Goal: Information Seeking & Learning: Learn about a topic

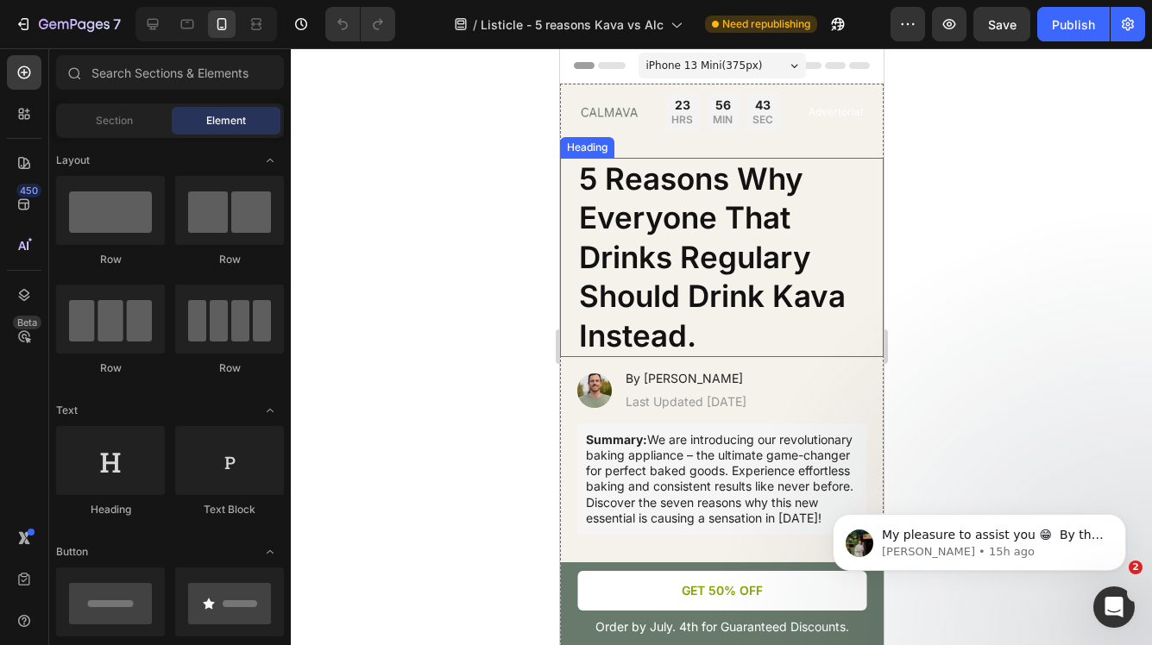
click at [707, 278] on h1 "5 Reasons Why Everyone That Drinks Regulary Should Drink Kava Instead." at bounding box center [720, 258] width 289 height 200
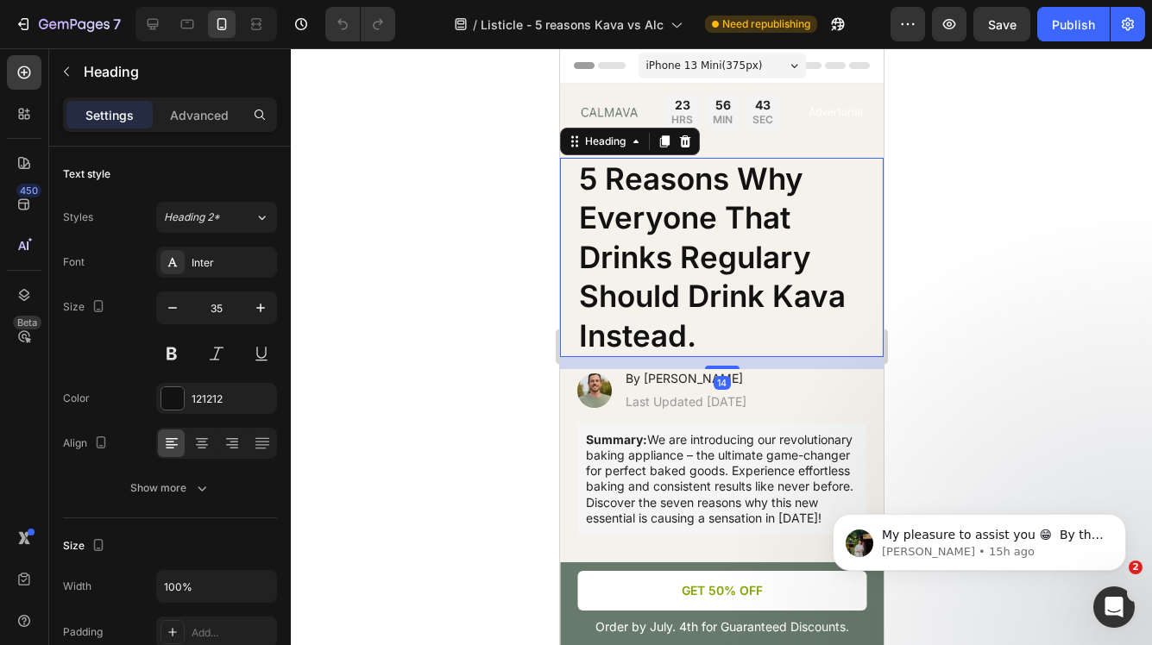
click at [697, 354] on h1 "5 Reasons Why Everyone That Drinks Regulary Should Drink Kava Instead." at bounding box center [720, 258] width 289 height 200
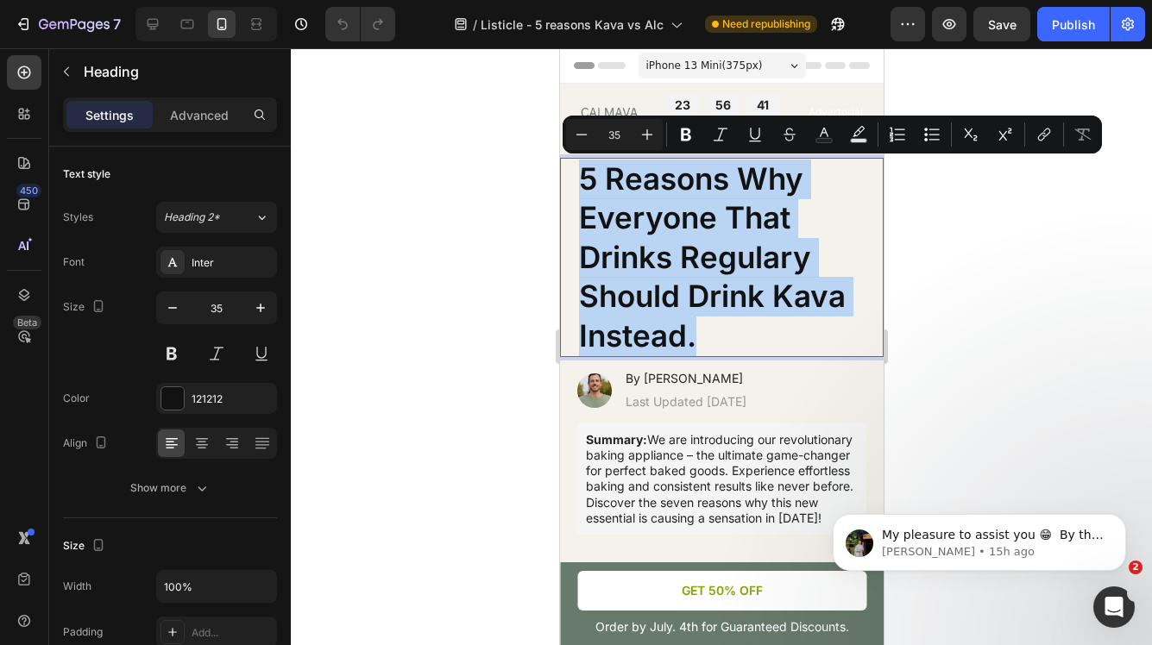
drag, startPoint x: 700, startPoint y: 342, endPoint x: 581, endPoint y: 183, distance: 198.4
click at [581, 183] on p "5 Reasons Why Everyone That Drinks Regulary Should Drink Kava Instead." at bounding box center [721, 258] width 286 height 197
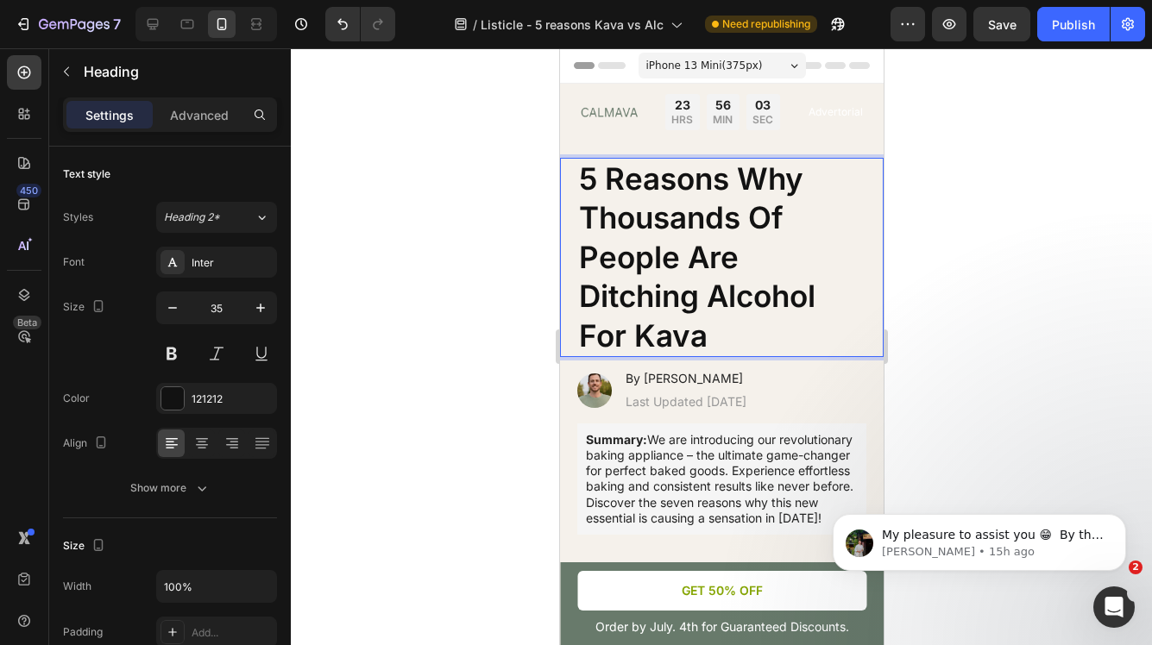
click at [1040, 174] on div at bounding box center [721, 346] width 861 height 597
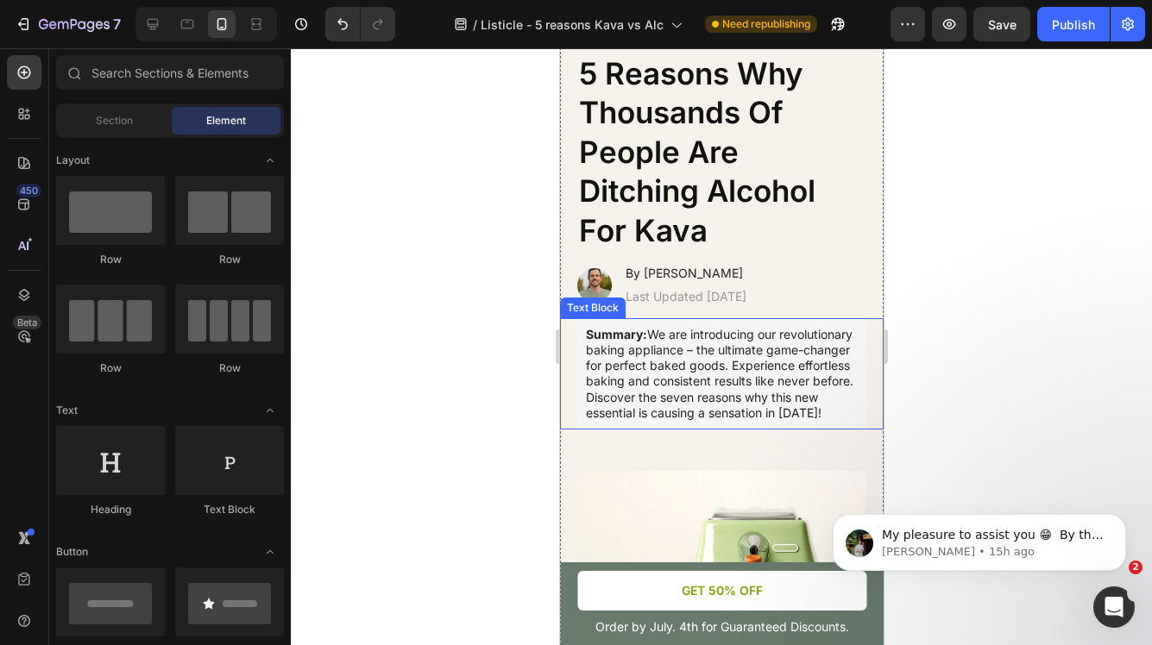
scroll to position [102, 0]
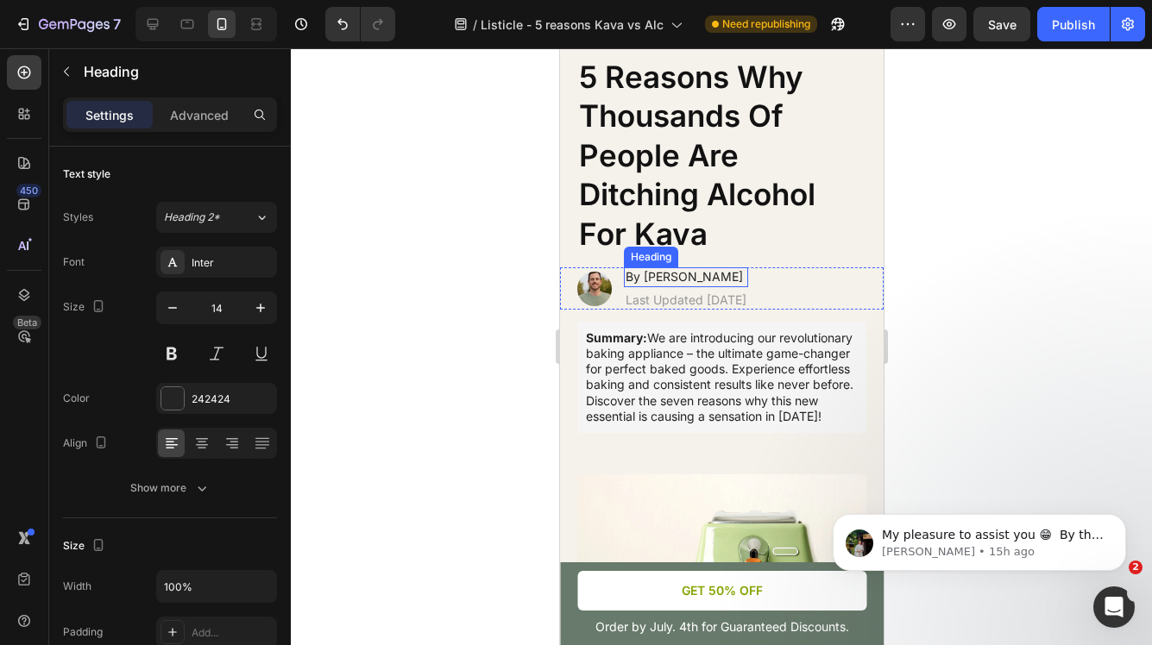
click at [736, 281] on h2 "By [PERSON_NAME]" at bounding box center [685, 276] width 124 height 19
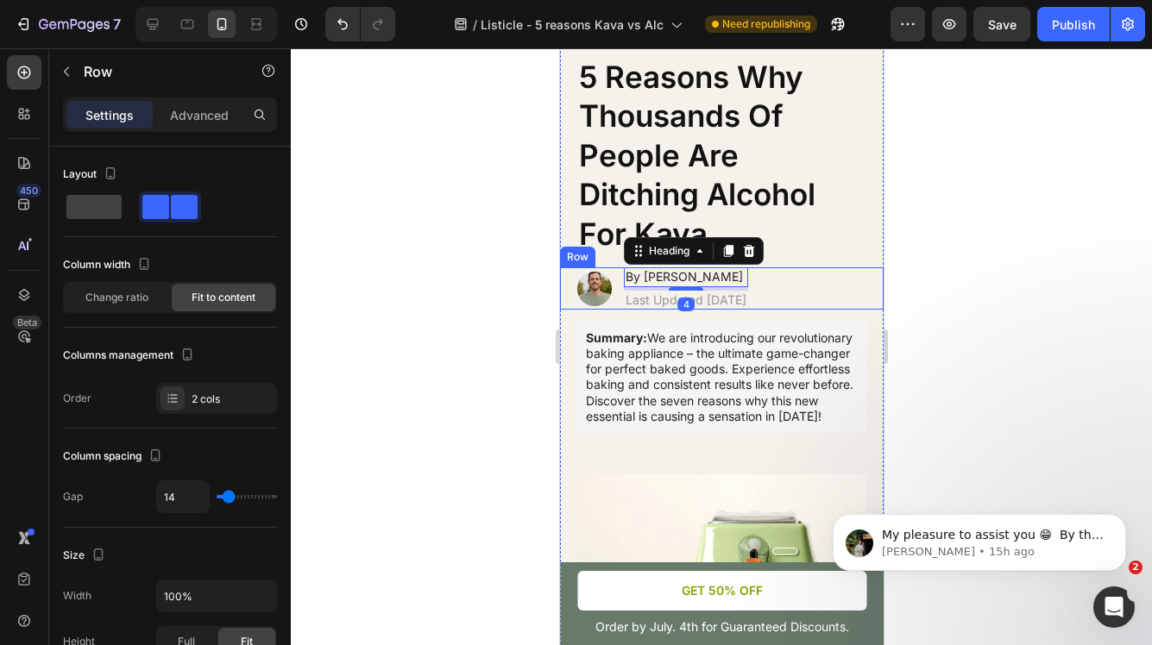
click at [568, 284] on div "Image By [PERSON_NAME] Heading 4 Last Updated [DATE] Text [GEOGRAPHIC_DATA]" at bounding box center [721, 287] width 324 height 41
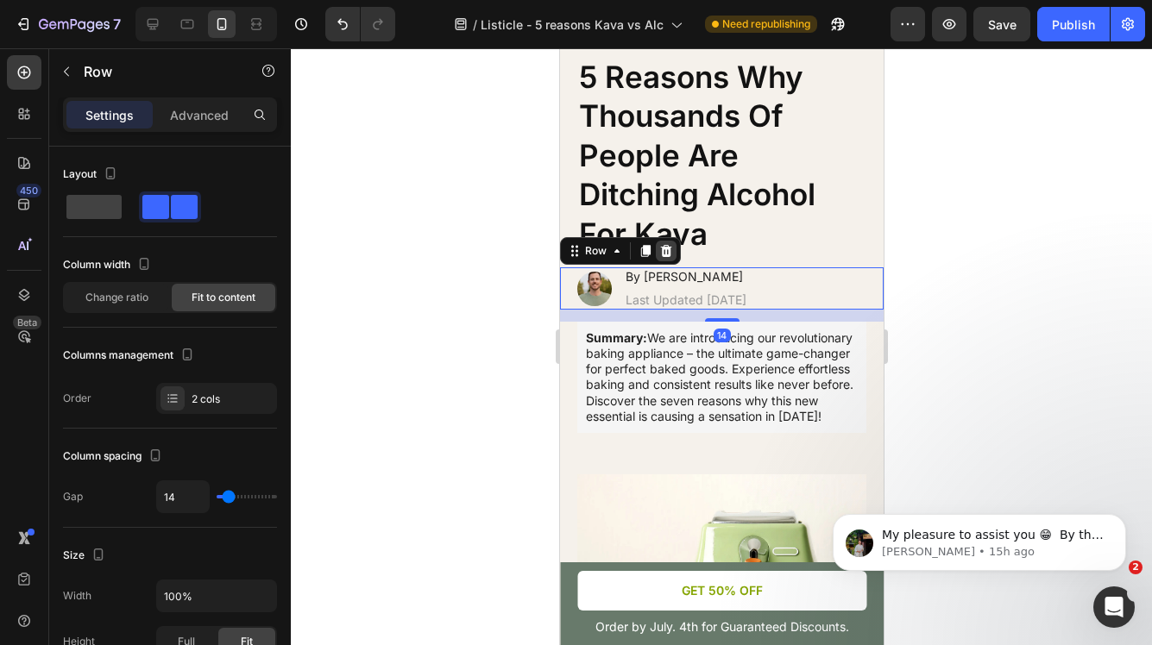
click at [667, 251] on icon at bounding box center [665, 251] width 14 height 14
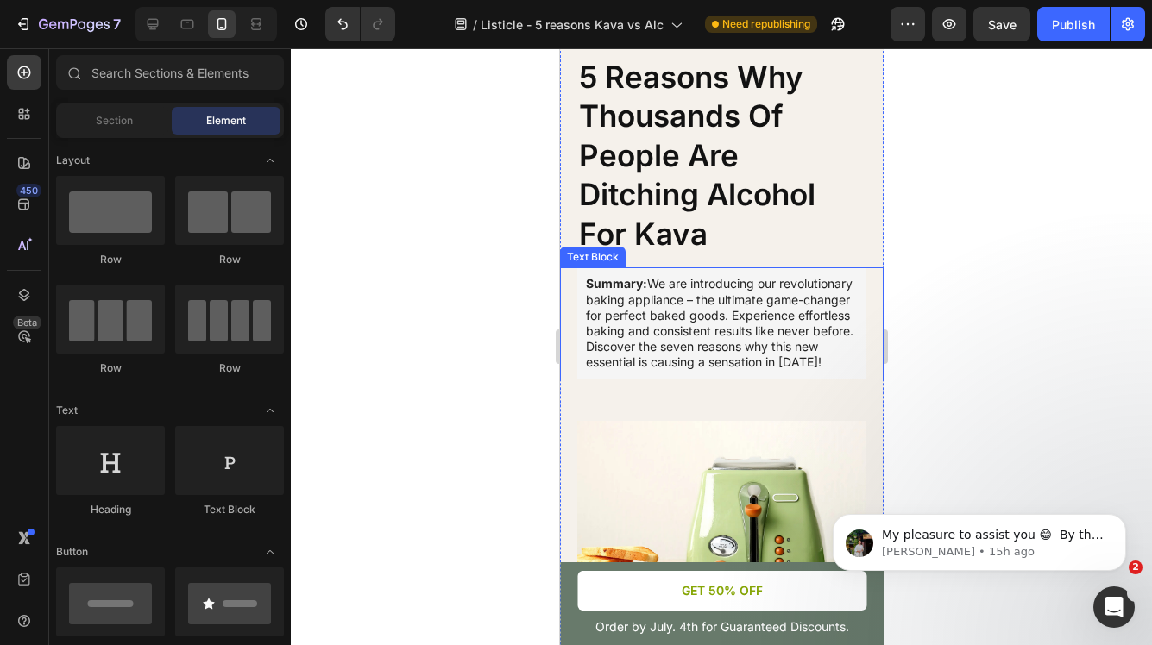
click at [572, 311] on div "Summary: We are introducing our revolutionary baking appliance – the ultimate g…" at bounding box center [721, 322] width 324 height 111
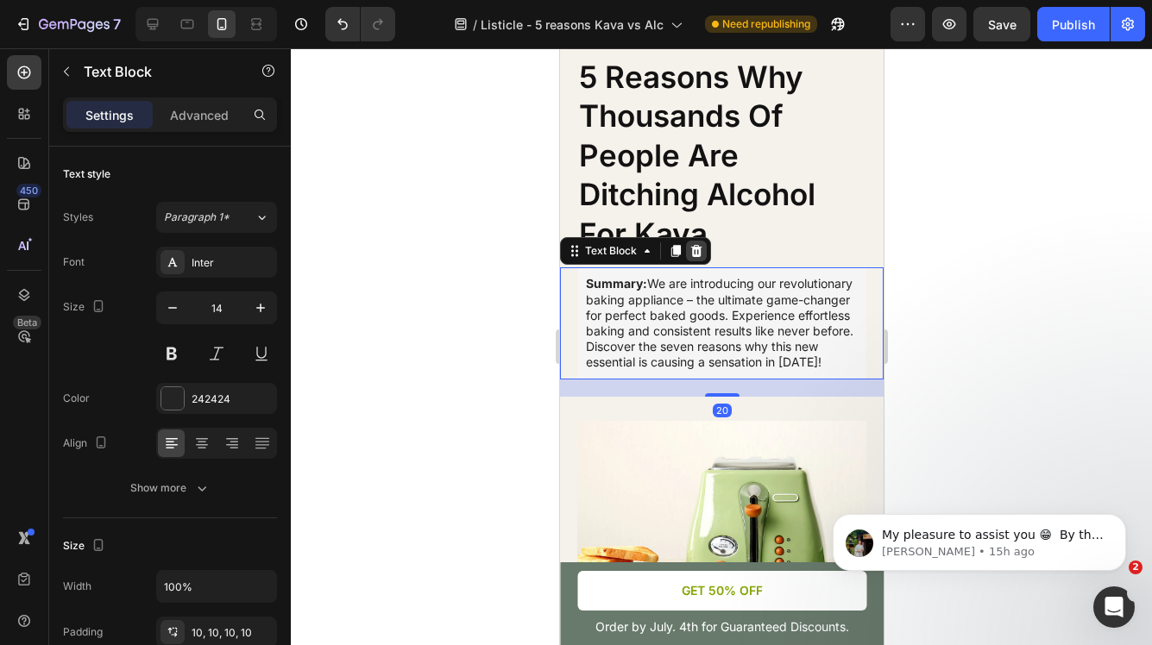
click at [696, 250] on icon at bounding box center [695, 251] width 14 height 14
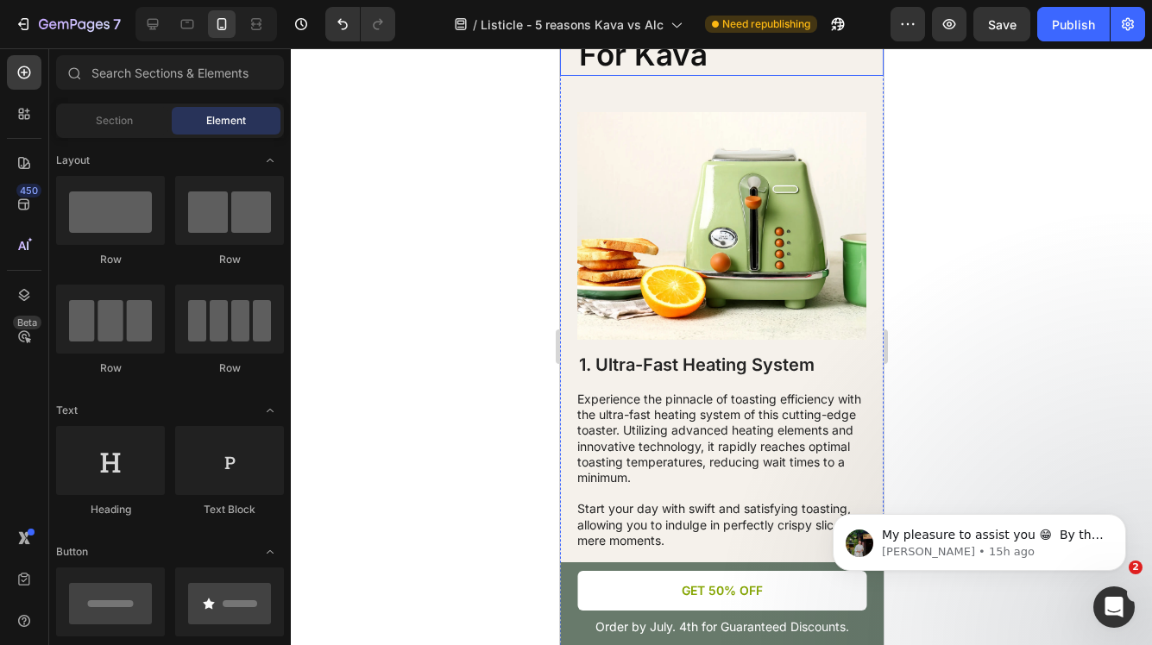
scroll to position [285, 0]
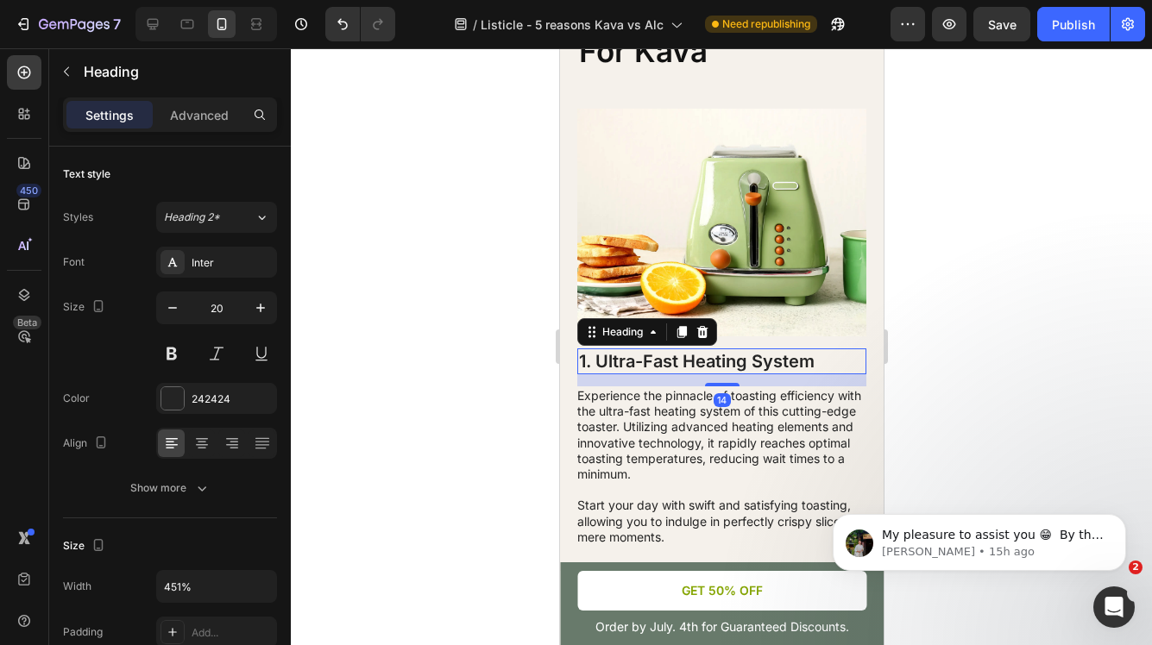
click at [760, 369] on h2 "1. Ultra-Fast Heating System" at bounding box center [720, 362] width 289 height 26
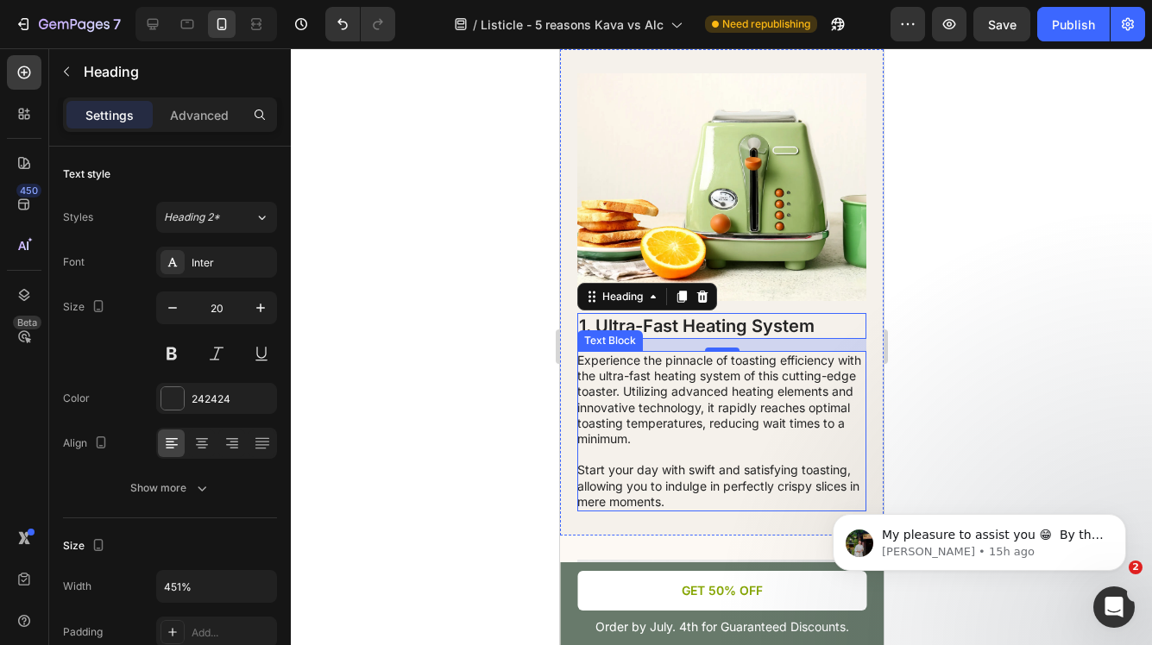
scroll to position [324, 0]
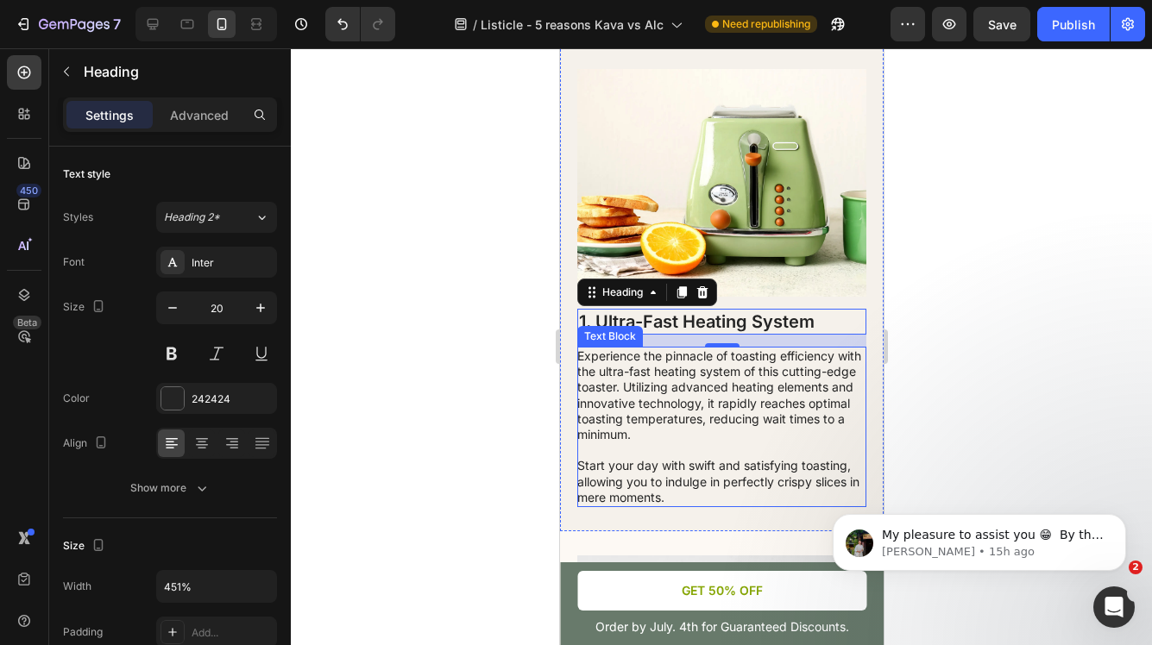
click at [694, 410] on p "Experience the pinnacle of toasting efficiency with the ultra-fast heating syst…" at bounding box center [719, 427] width 287 height 157
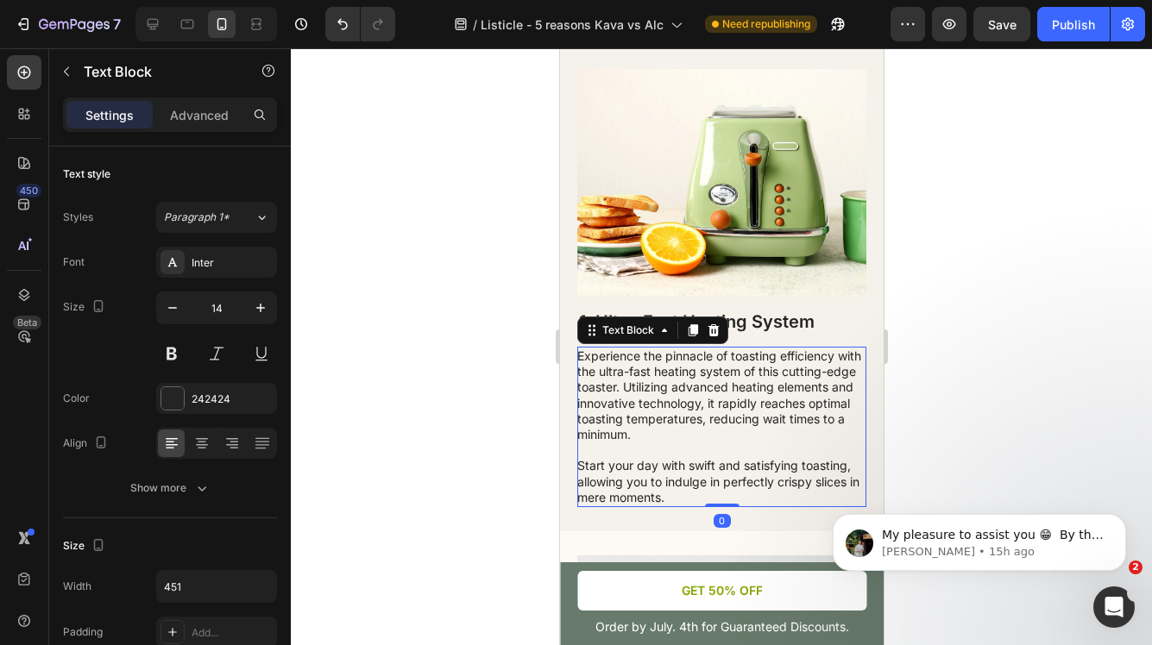
click at [700, 476] on p "Experience the pinnacle of toasting efficiency with the ultra-fast heating syst…" at bounding box center [719, 427] width 287 height 157
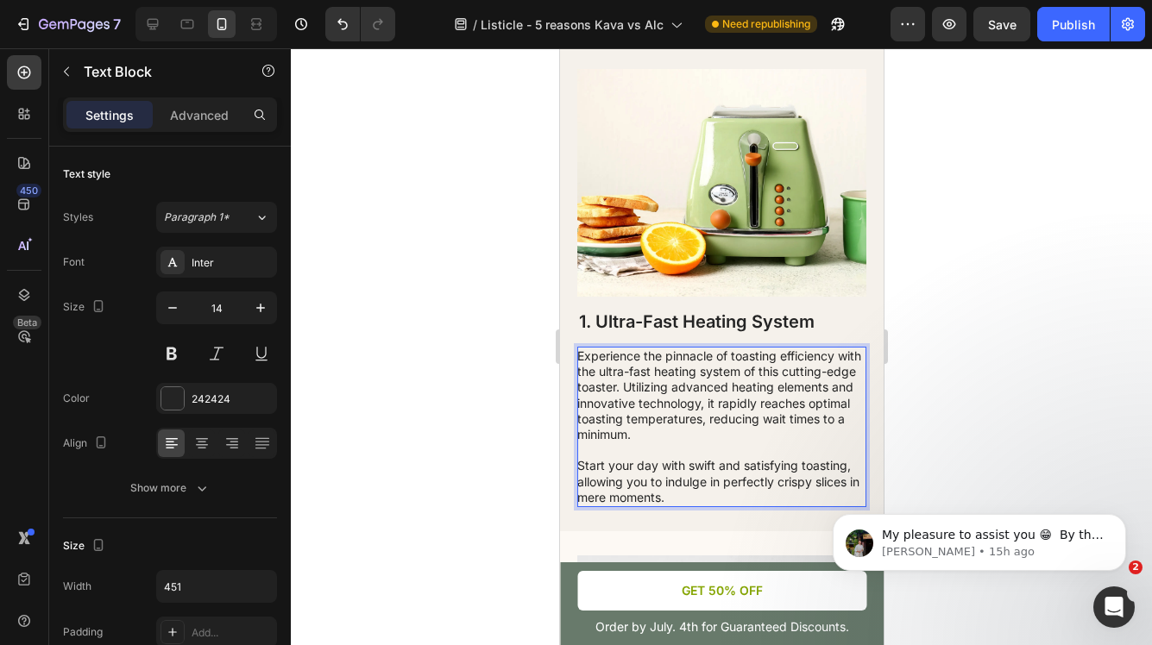
click at [675, 499] on p "Experience the pinnacle of toasting efficiency with the ultra-fast heating syst…" at bounding box center [719, 427] width 287 height 157
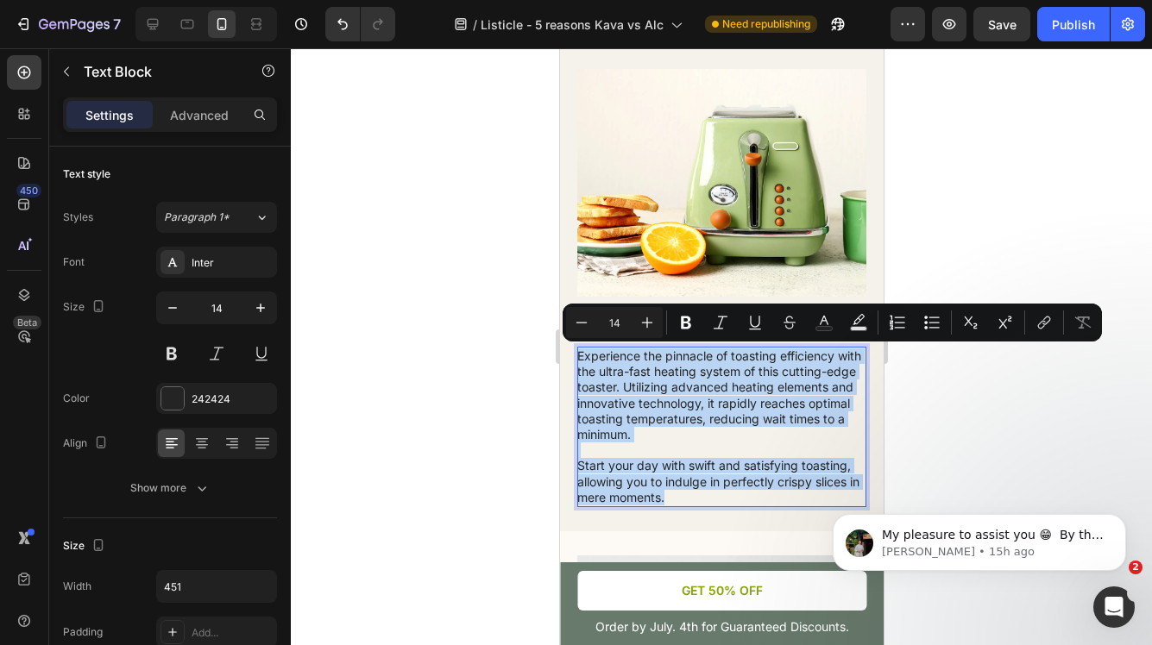
drag, startPoint x: 675, startPoint y: 499, endPoint x: 576, endPoint y: 356, distance: 173.7
click at [576, 356] on p "Experience the pinnacle of toasting efficiency with the ultra-fast heating syst…" at bounding box center [719, 427] width 287 height 157
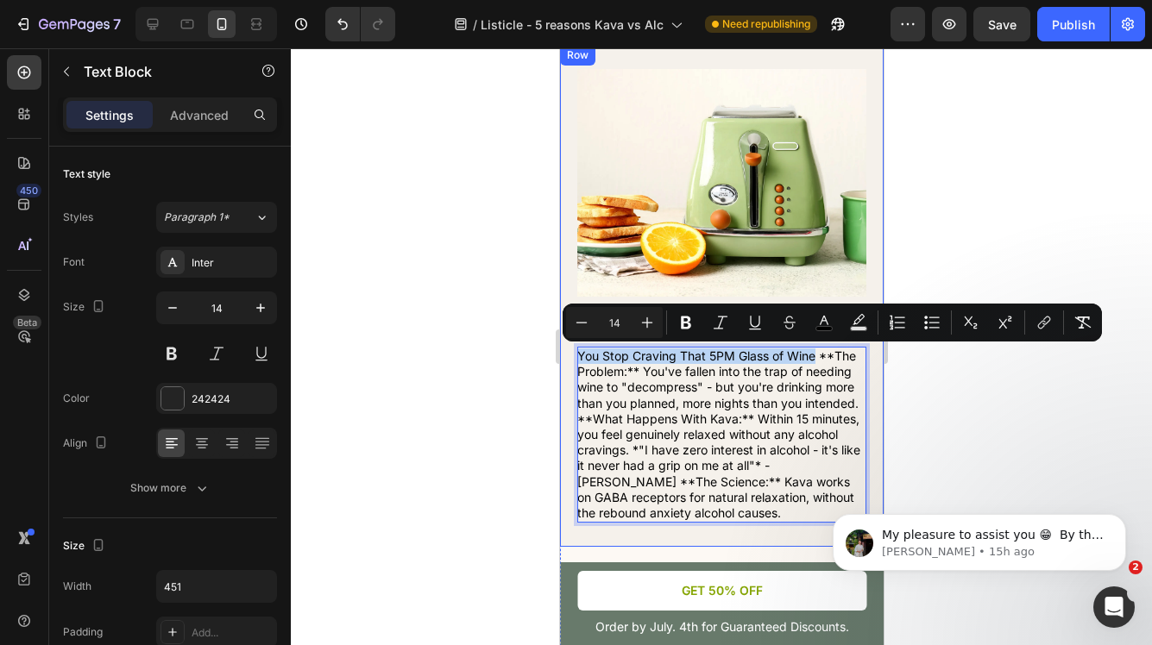
drag, startPoint x: 816, startPoint y: 357, endPoint x: 575, endPoint y: 355, distance: 240.7
click at [575, 355] on div "Image 1. Ultra-Fast Heating System Heading You Stop Craving That 5PM Glass of W…" at bounding box center [721, 296] width 324 height 502
copy span "You Stop Craving That 5PM Glass of Wine"
click at [925, 223] on div at bounding box center [721, 346] width 861 height 597
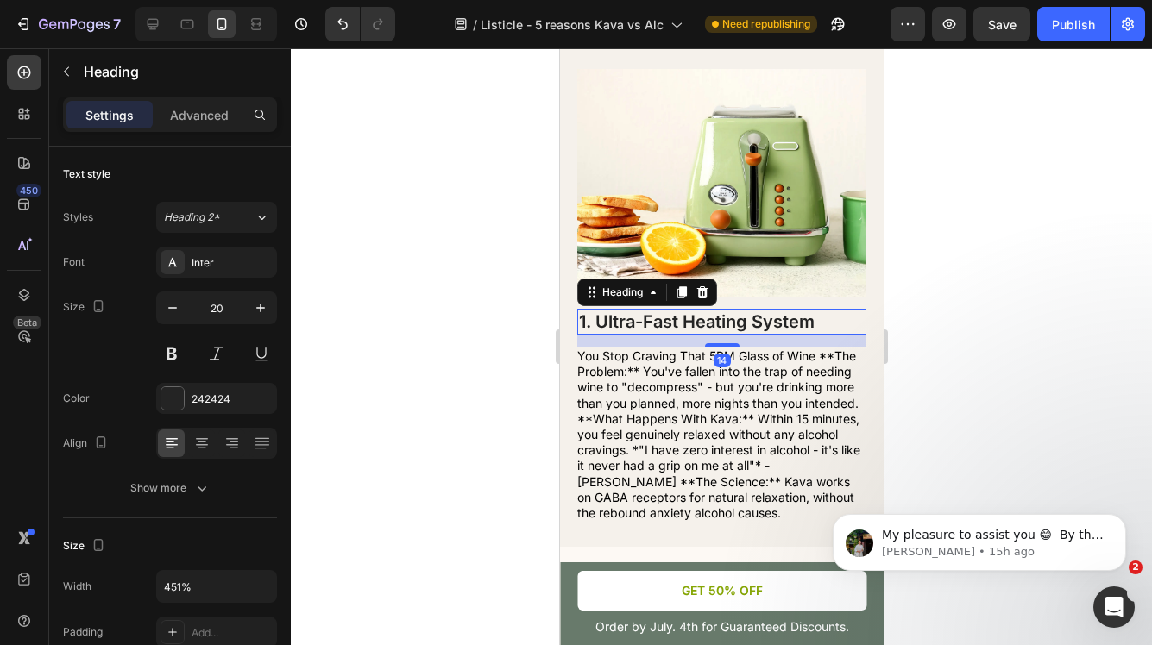
click at [793, 327] on h2 "1. Ultra-Fast Heating System" at bounding box center [720, 322] width 289 height 26
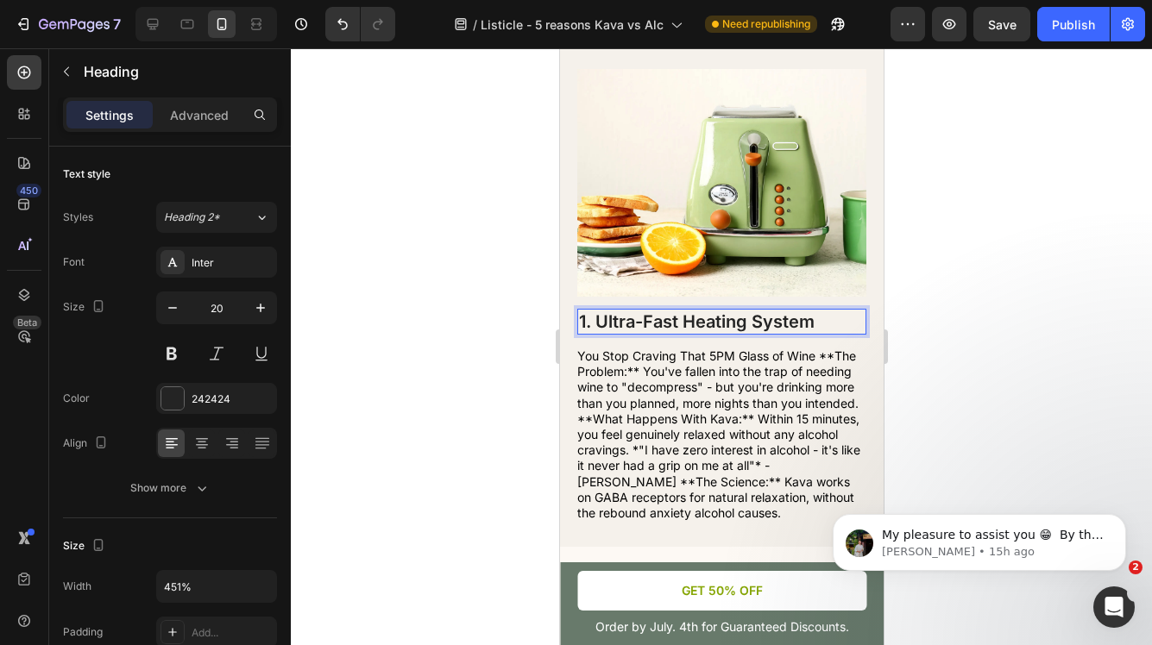
click at [831, 324] on h2 "1. Ultra-Fast Heating System" at bounding box center [720, 322] width 289 height 26
drag, startPoint x: 831, startPoint y: 324, endPoint x: 594, endPoint y: 318, distance: 236.4
click at [594, 318] on p "1. Ultra-Fast Heating System" at bounding box center [721, 322] width 286 height 22
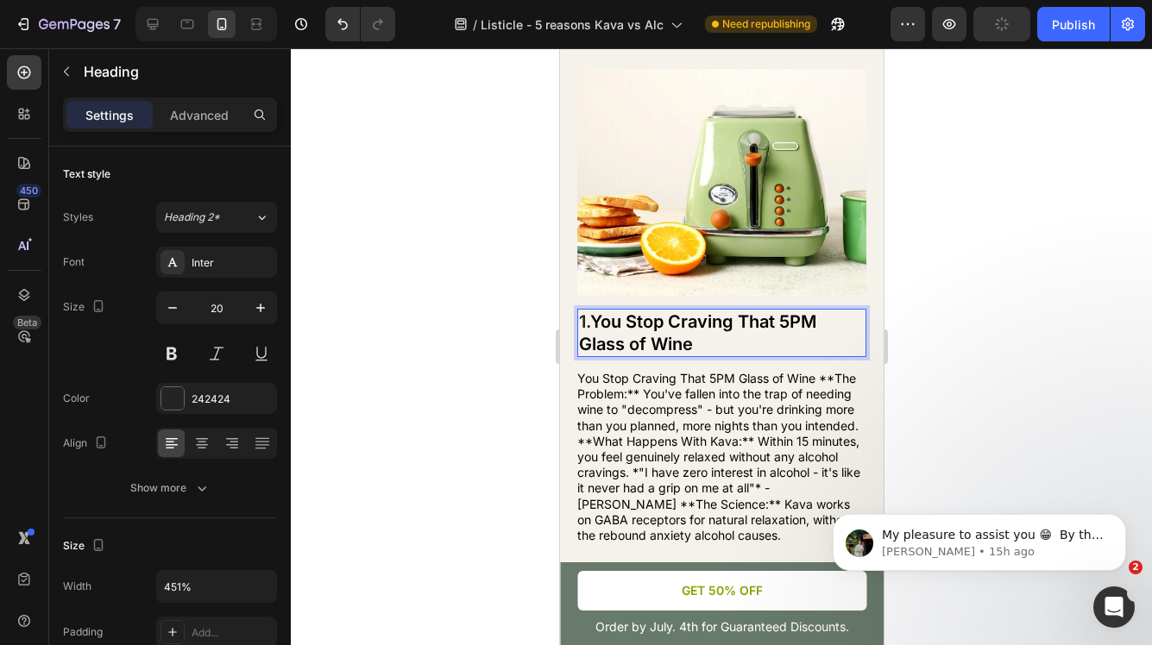
click at [946, 290] on div at bounding box center [721, 346] width 861 height 597
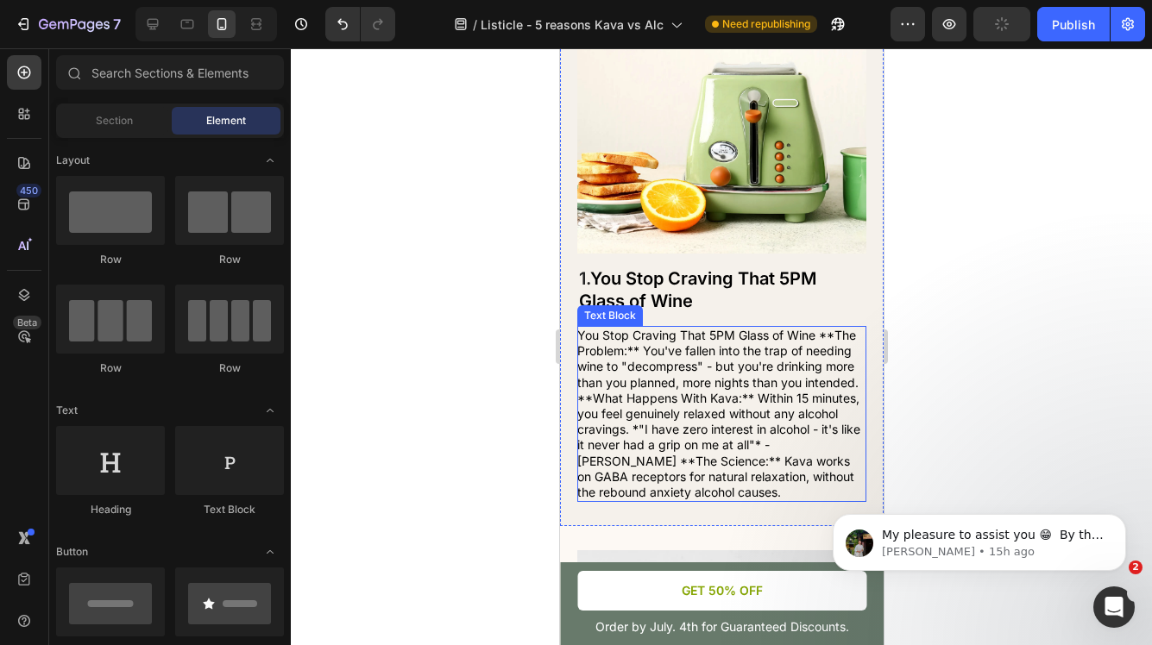
scroll to position [374, 0]
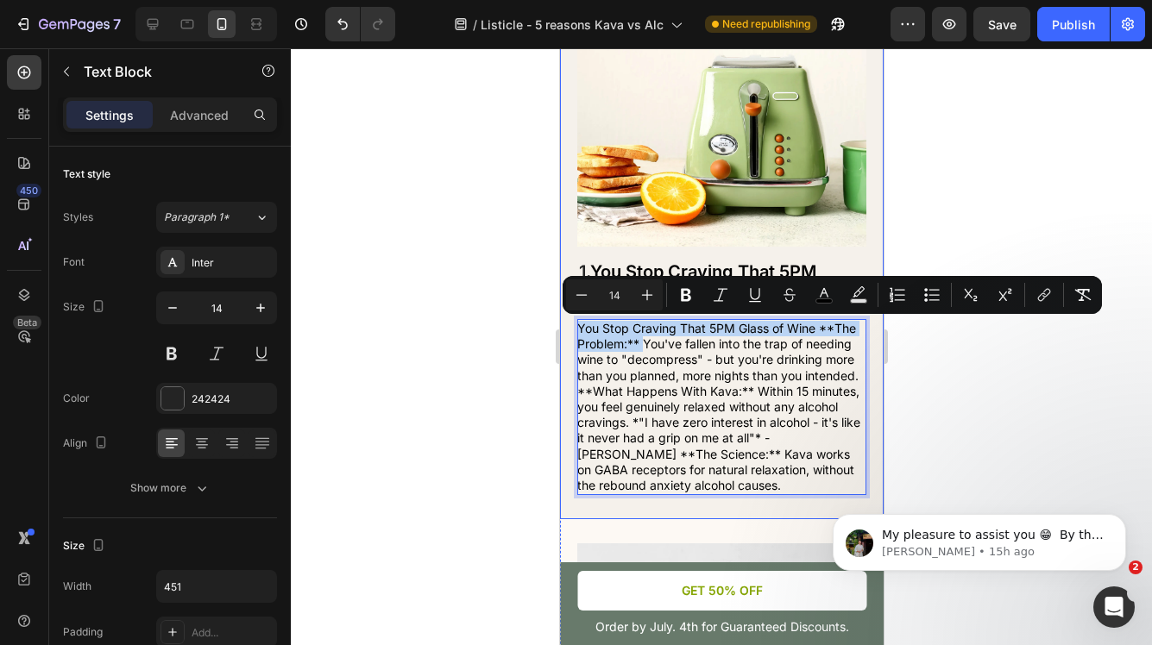
drag, startPoint x: 642, startPoint y: 340, endPoint x: 570, endPoint y: 326, distance: 72.9
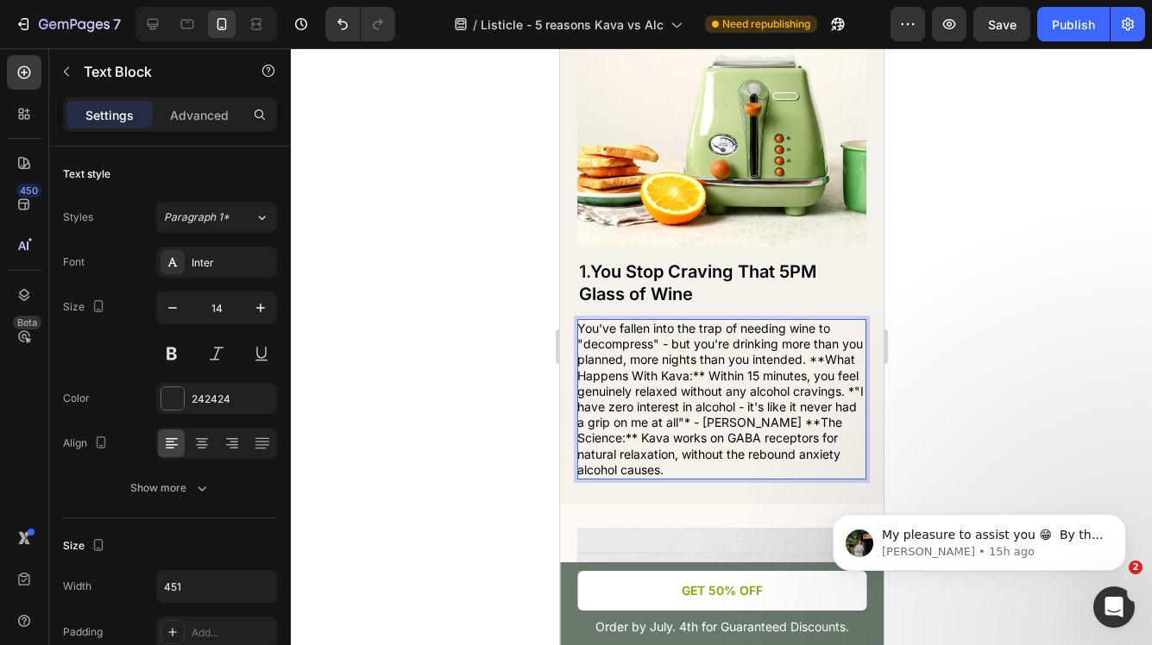
click at [812, 361] on span "You've fallen into the trap of needing wine to "decompress" - but you're drinki…" at bounding box center [719, 399] width 286 height 156
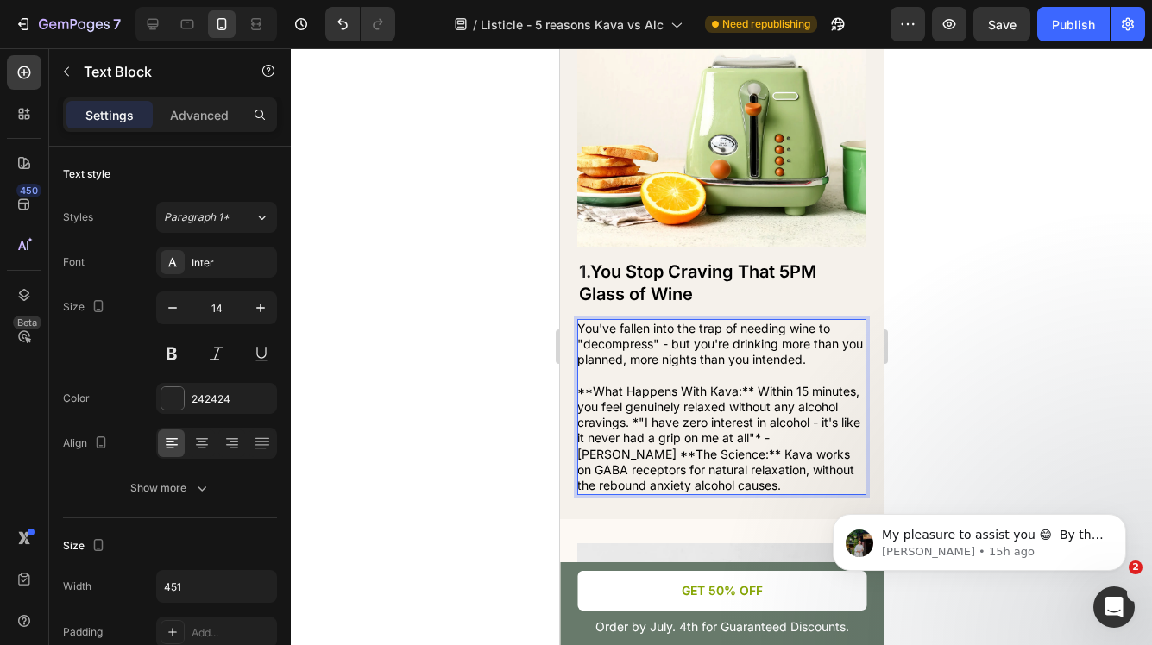
click at [579, 455] on span "**What Happens With Kava:** Within 15 minutes, you feel genuinely relaxed witho…" at bounding box center [717, 438] width 283 height 109
click at [579, 454] on span "**What Happens With Kava:** Within 15 minutes, you feel genuinely relaxed witho…" at bounding box center [717, 438] width 283 height 109
click at [650, 456] on span "**What Happens With Kava:** Within 15 minutes, you feel genuinely relaxed witho…" at bounding box center [717, 438] width 283 height 109
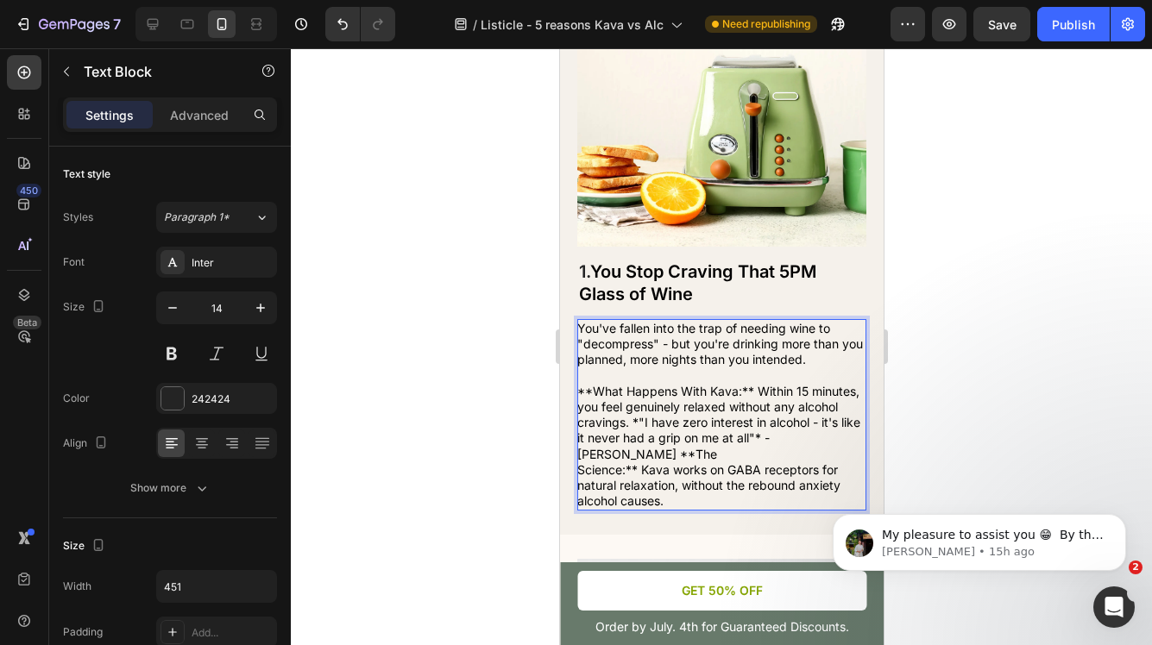
click at [617, 462] on span "Science:** Kava works on GABA receptors for natural relaxation, without the reb…" at bounding box center [707, 485] width 263 height 46
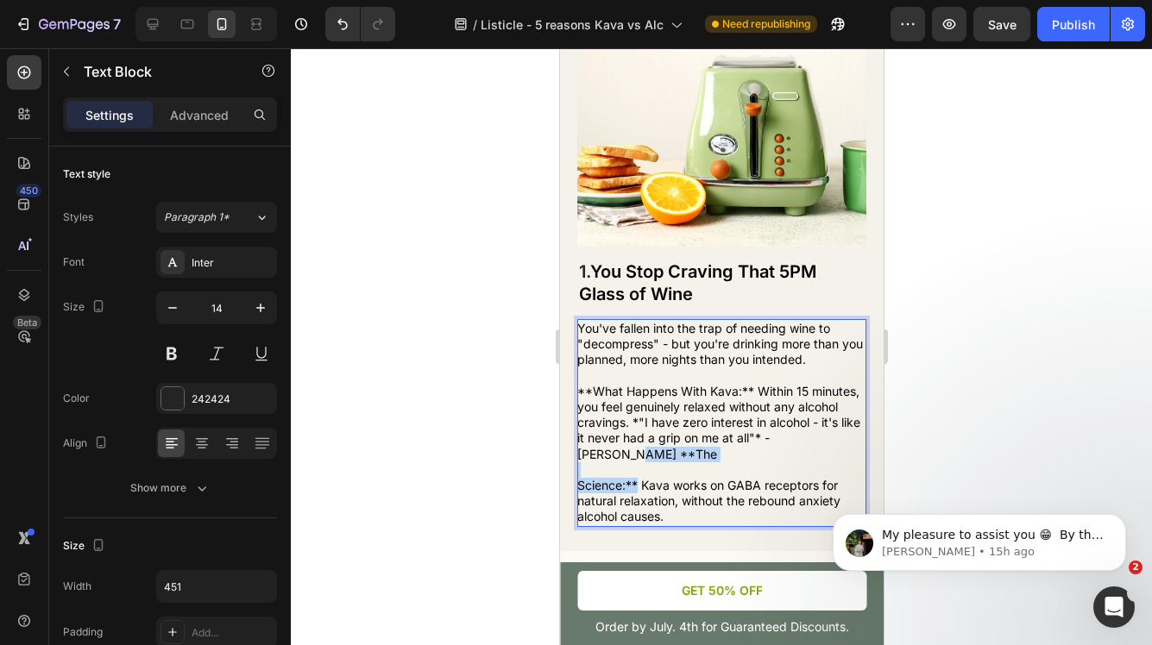
drag, startPoint x: 638, startPoint y: 470, endPoint x: 820, endPoint y: 440, distance: 183.7
click at [820, 440] on div "You've fallen into the trap of needing wine to "decompress" - but you're drinki…" at bounding box center [720, 423] width 289 height 208
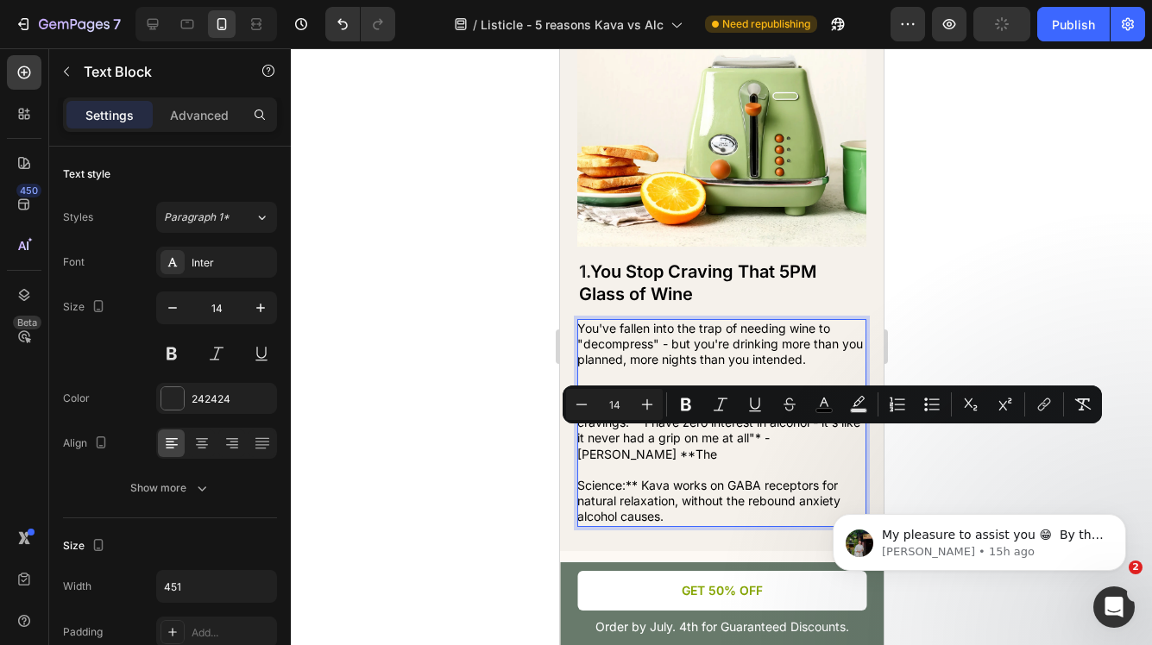
click at [812, 440] on span "**What Happens With Kava:** Within 15 minutes, you feel genuinely relaxed witho…" at bounding box center [717, 423] width 283 height 78
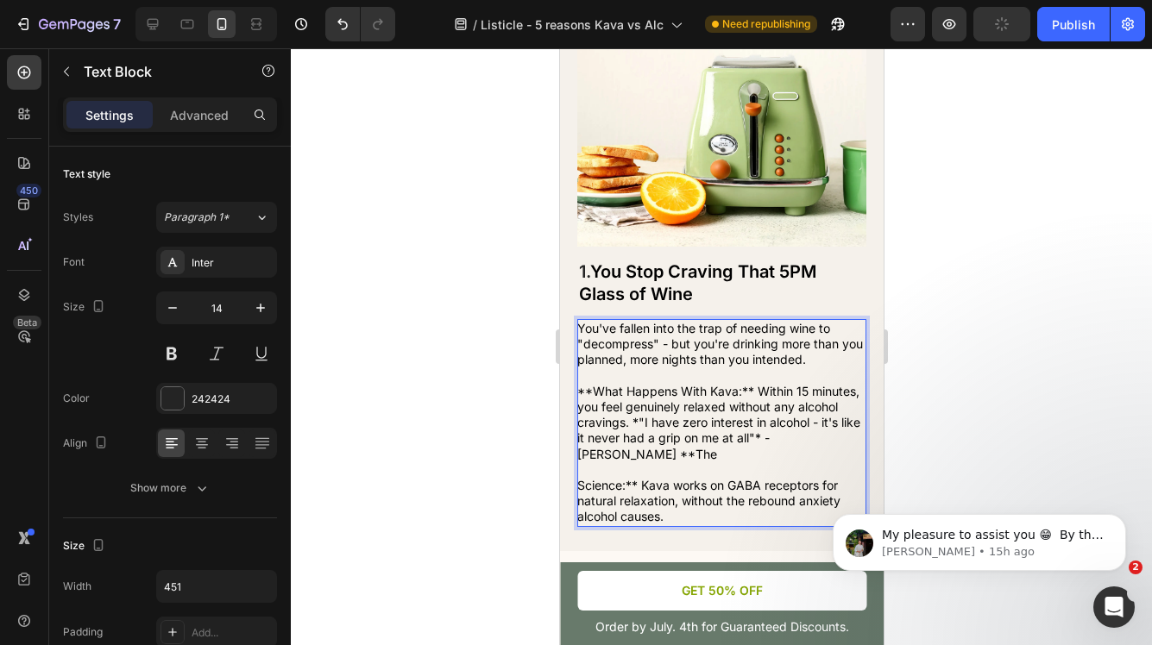
click at [811, 440] on span "**What Happens With Kava:** Within 15 minutes, you feel genuinely relaxed witho…" at bounding box center [717, 423] width 283 height 78
click at [808, 440] on span "**What Happens With Kava:** Within 15 minutes, you feel genuinely relaxed witho…" at bounding box center [717, 423] width 283 height 78
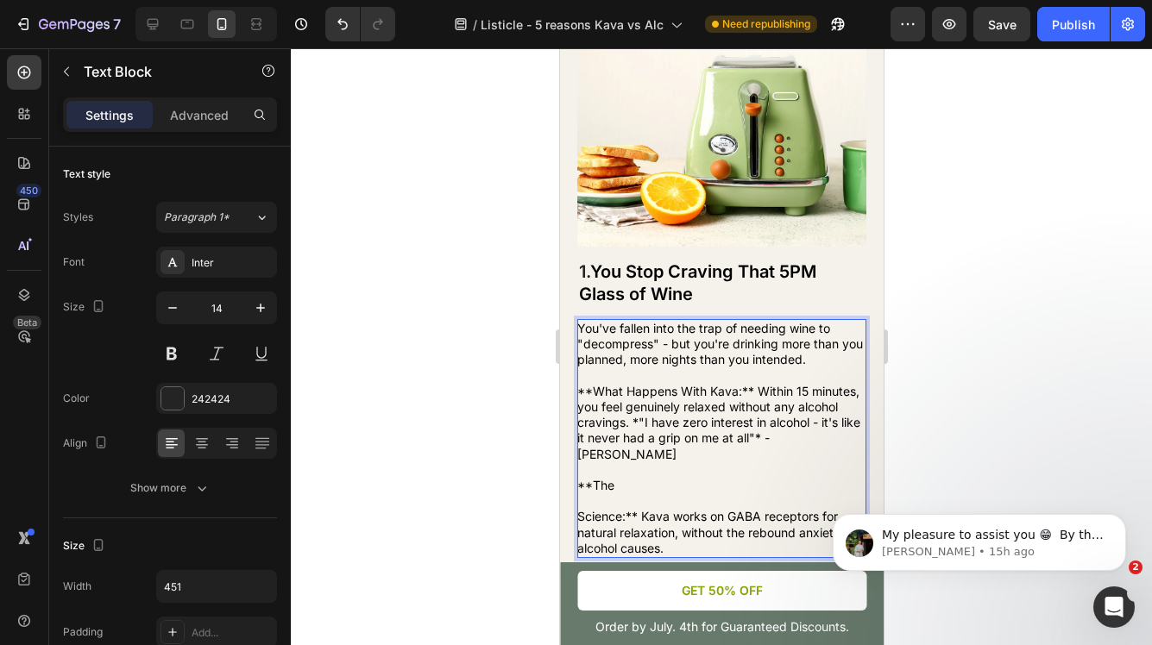
click at [581, 509] on span "Science:** Kava works on GABA receptors for natural relaxation, without the reb…" at bounding box center [707, 532] width 263 height 46
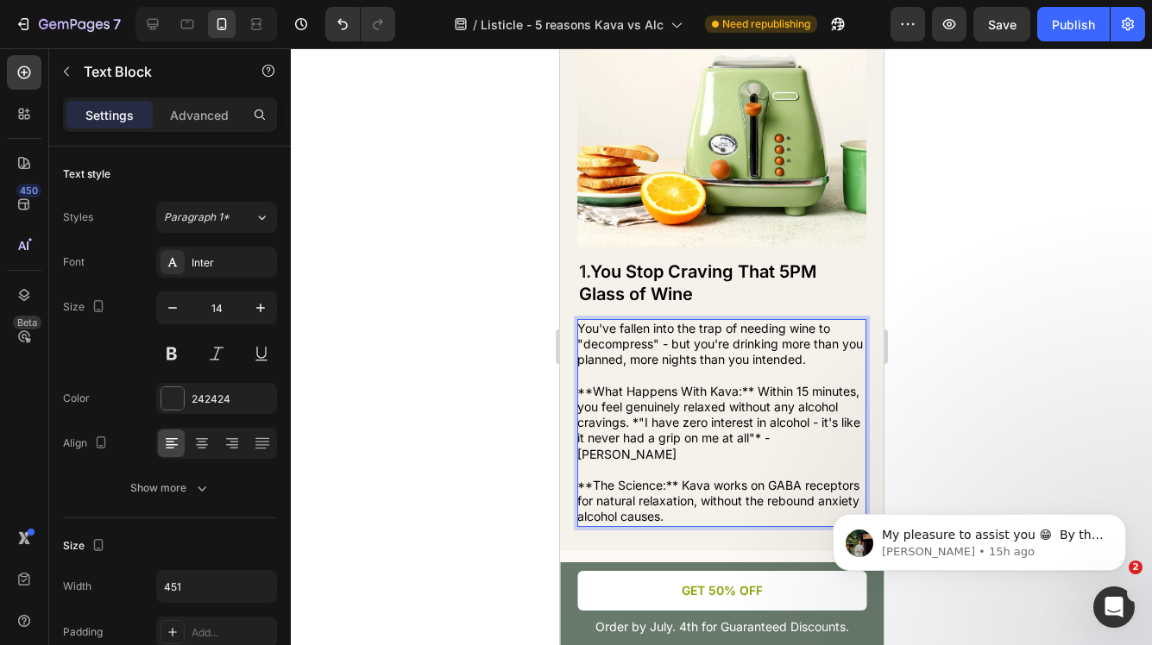
click at [631, 424] on span "**What Happens With Kava:** Within 15 minutes, you feel genuinely relaxed witho…" at bounding box center [717, 423] width 283 height 78
click at [638, 423] on span "**What Happens With Kava:** Within 15 minutes, you feel genuinely relaxed witho…" at bounding box center [717, 423] width 283 height 78
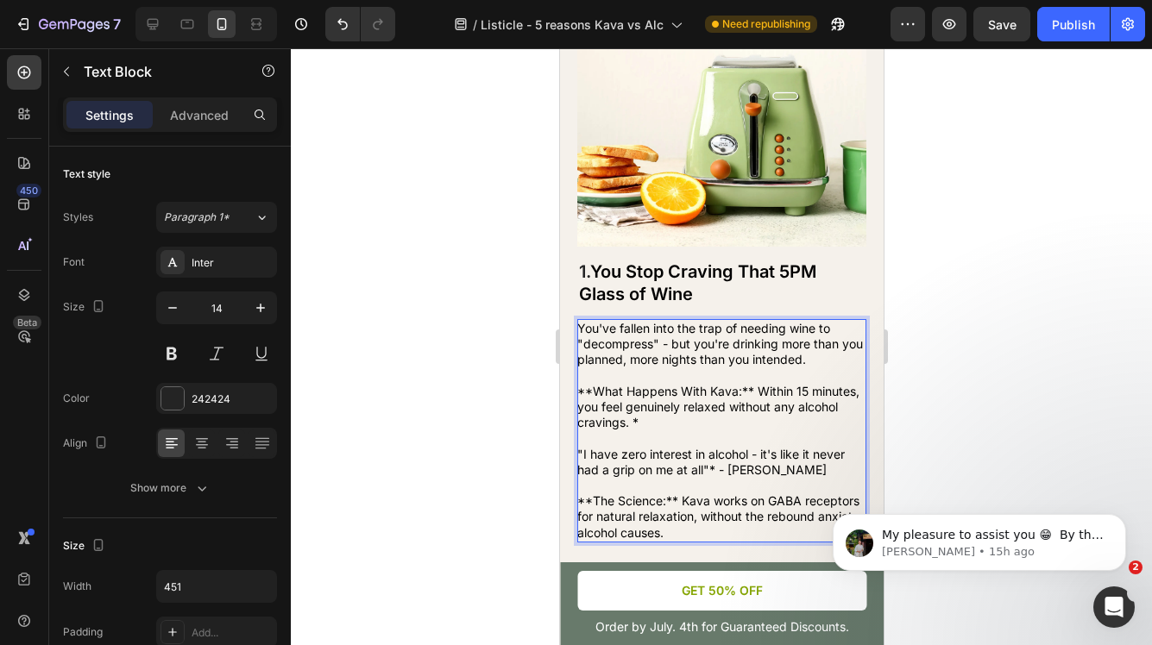
click at [581, 453] on span ""I have zero interest in alcohol - it's like it never had a grip on me at all"*…" at bounding box center [709, 462] width 267 height 30
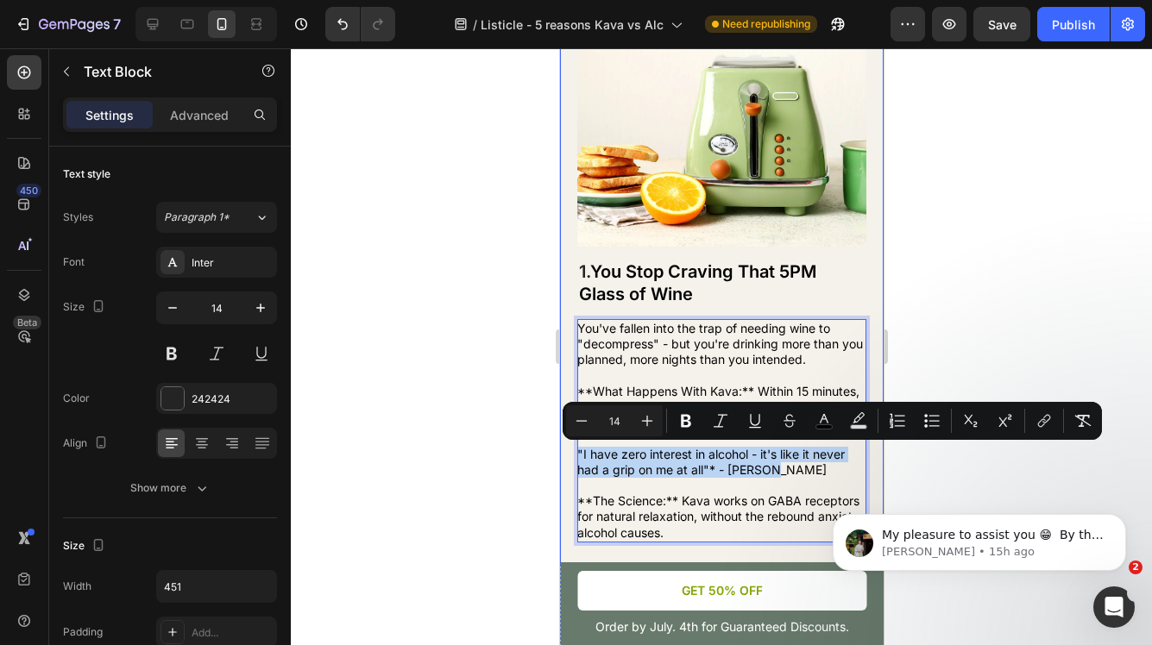
drag, startPoint x: 770, startPoint y: 465, endPoint x: 575, endPoint y: 453, distance: 195.3
click at [575, 453] on div "Image 1. You Stop Craving That 5PM Glass of Wine Heading You've fallen into the…" at bounding box center [721, 281] width 324 height 572
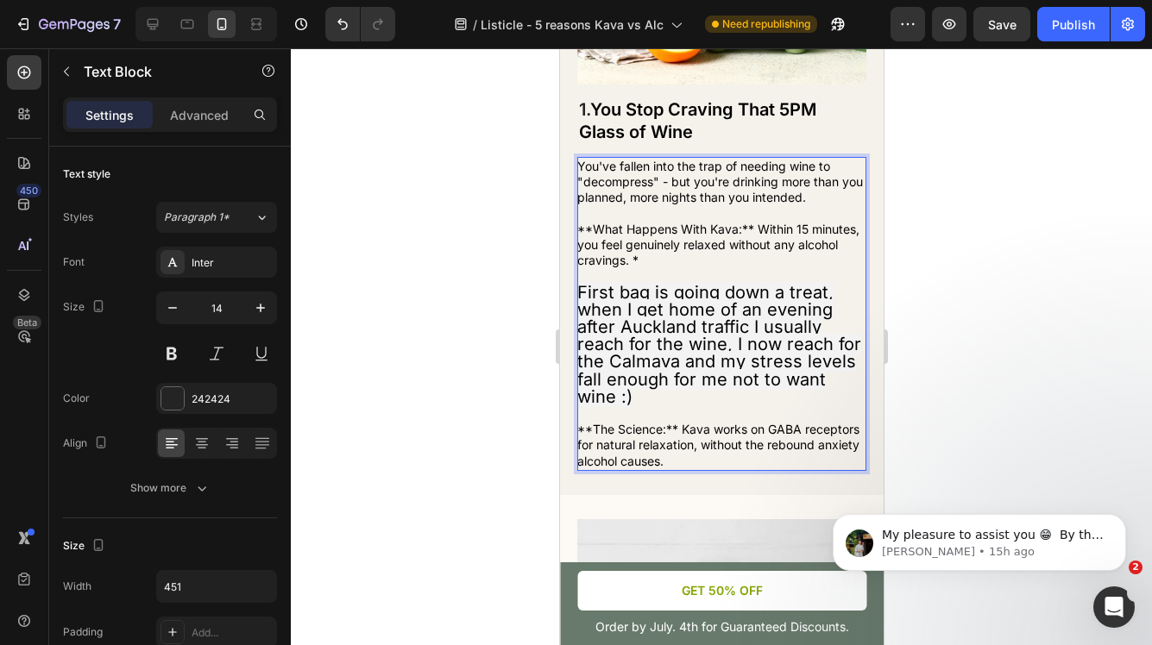
scroll to position [540, 0]
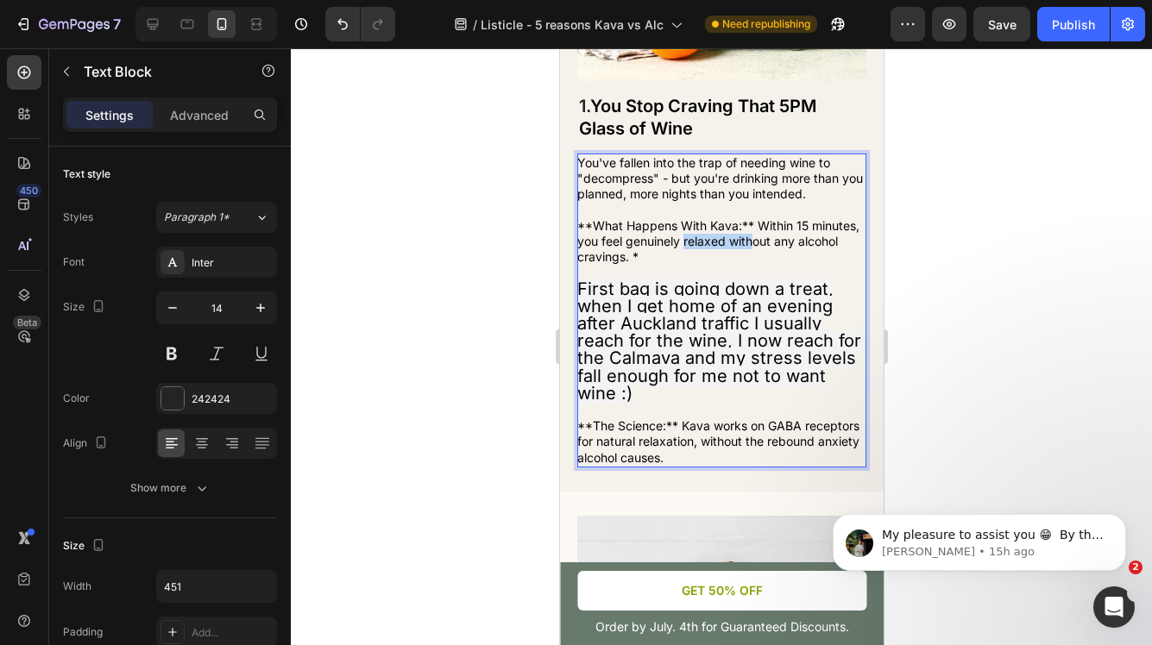
drag, startPoint x: 750, startPoint y: 239, endPoint x: 686, endPoint y: 238, distance: 63.8
click at [686, 238] on span "**What Happens With Kava:** Within 15 minutes, you feel genuinely relaxed witho…" at bounding box center [717, 241] width 282 height 46
drag, startPoint x: 707, startPoint y: 328, endPoint x: 649, endPoint y: 328, distance: 57.8
click at [649, 328] on span "First bag is going down a treat, when I get home of an evening after Auckland t…" at bounding box center [718, 341] width 284 height 125
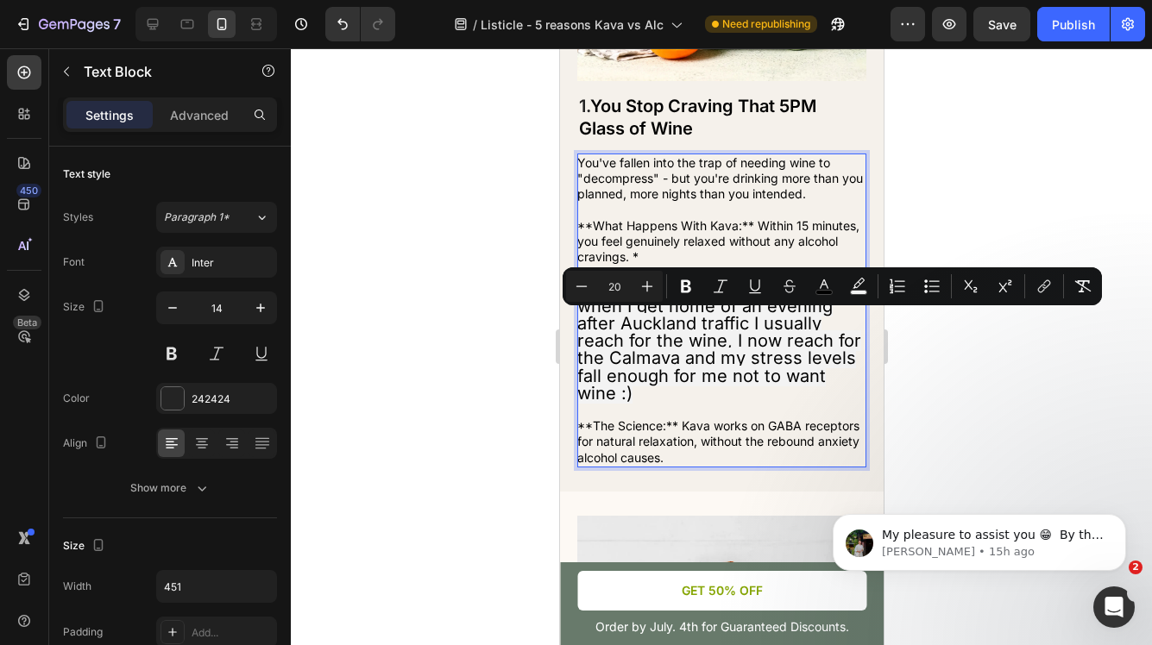
click at [665, 377] on span "First bag is going down a treat, when I get home of an evening after Auckland t…" at bounding box center [718, 341] width 284 height 125
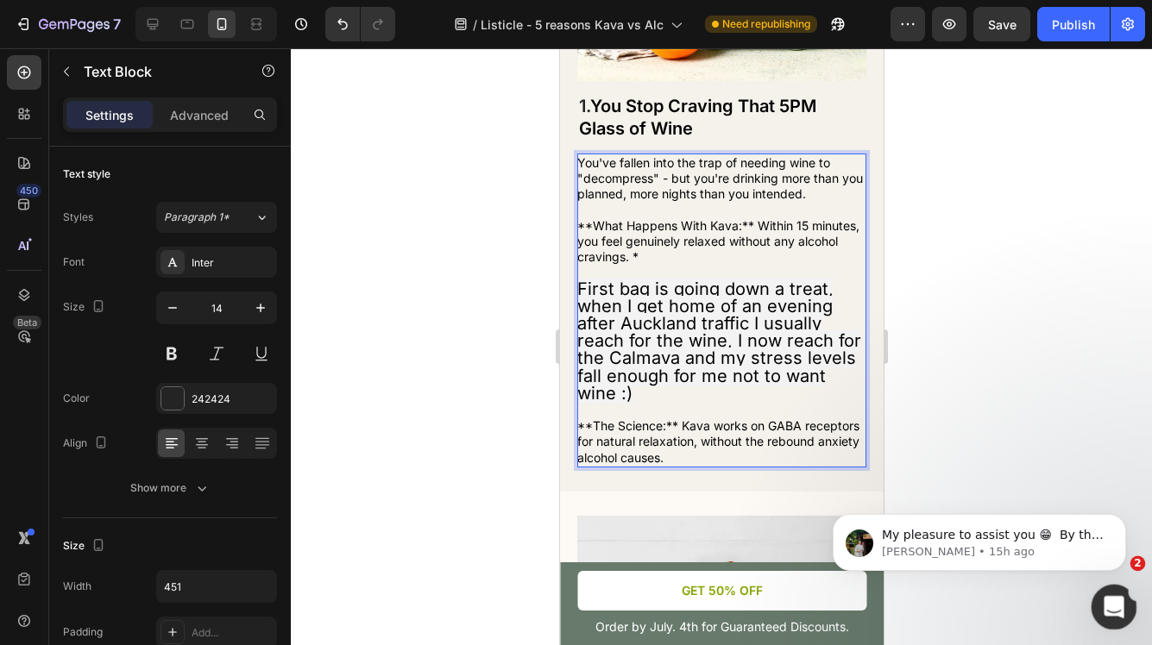
click at [1121, 603] on icon "Open Intercom Messenger" at bounding box center [1111, 605] width 28 height 28
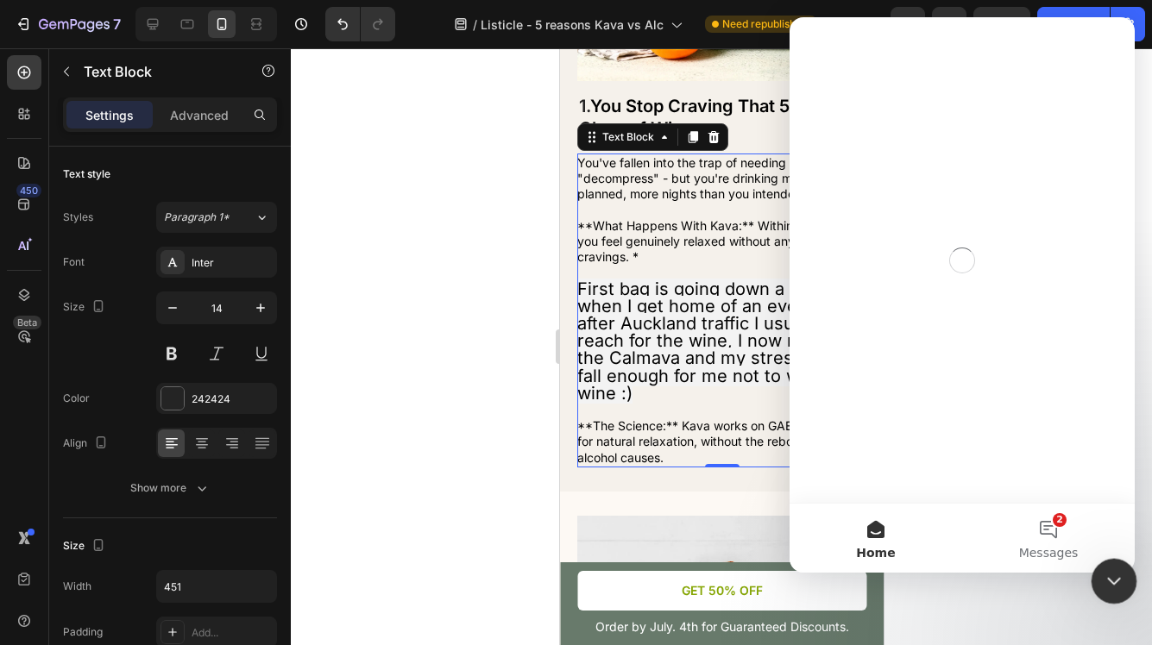
scroll to position [0, 0]
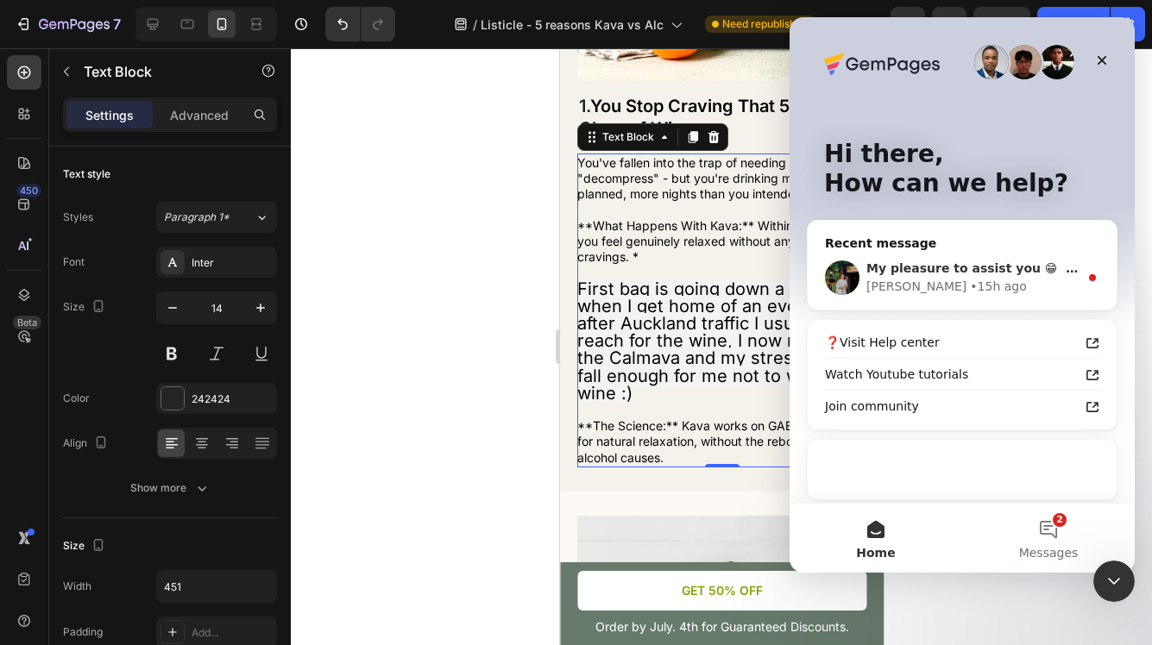
click at [1010, 252] on div "My pleasure to assist you 😁 ​ By the way, while having you here, may I ask you …" at bounding box center [961, 278] width 309 height 64
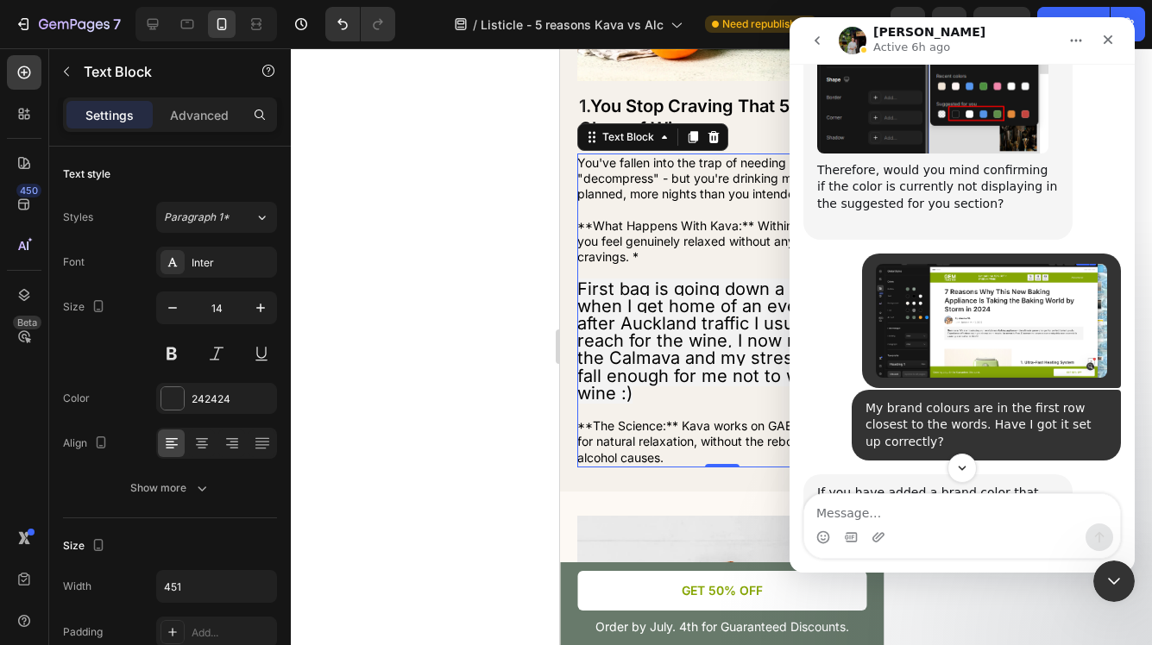
scroll to position [2105, 0]
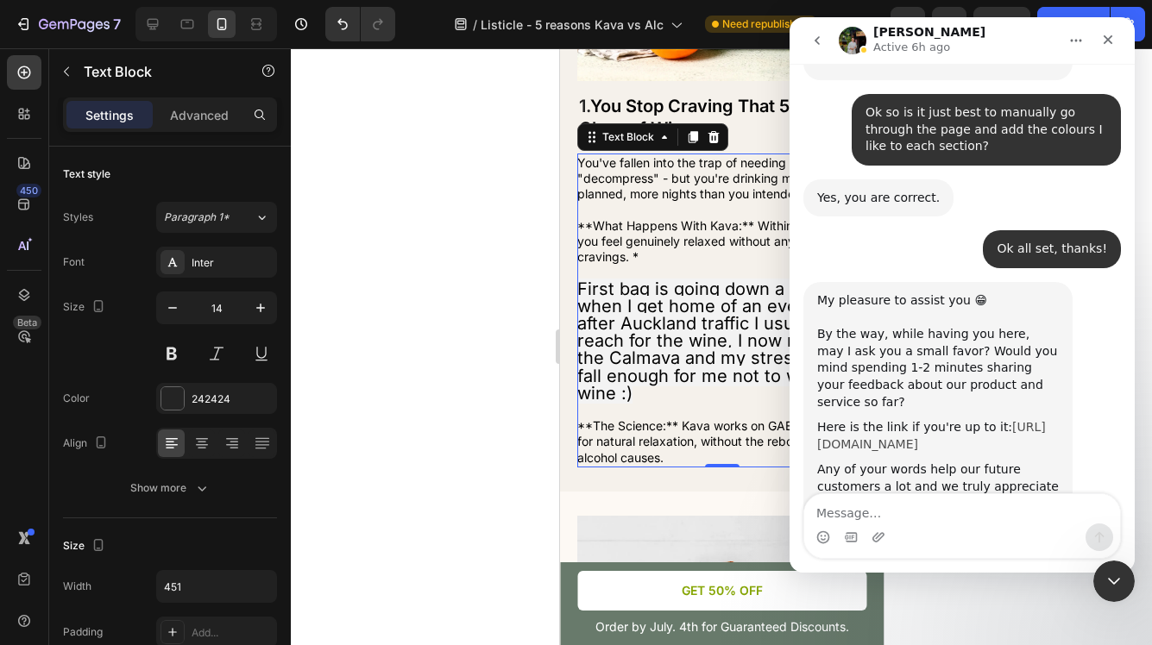
click at [949, 420] on link "[URL][DOMAIN_NAME]" at bounding box center [931, 435] width 229 height 31
click at [1114, 37] on icon "Close" at bounding box center [1108, 40] width 14 height 14
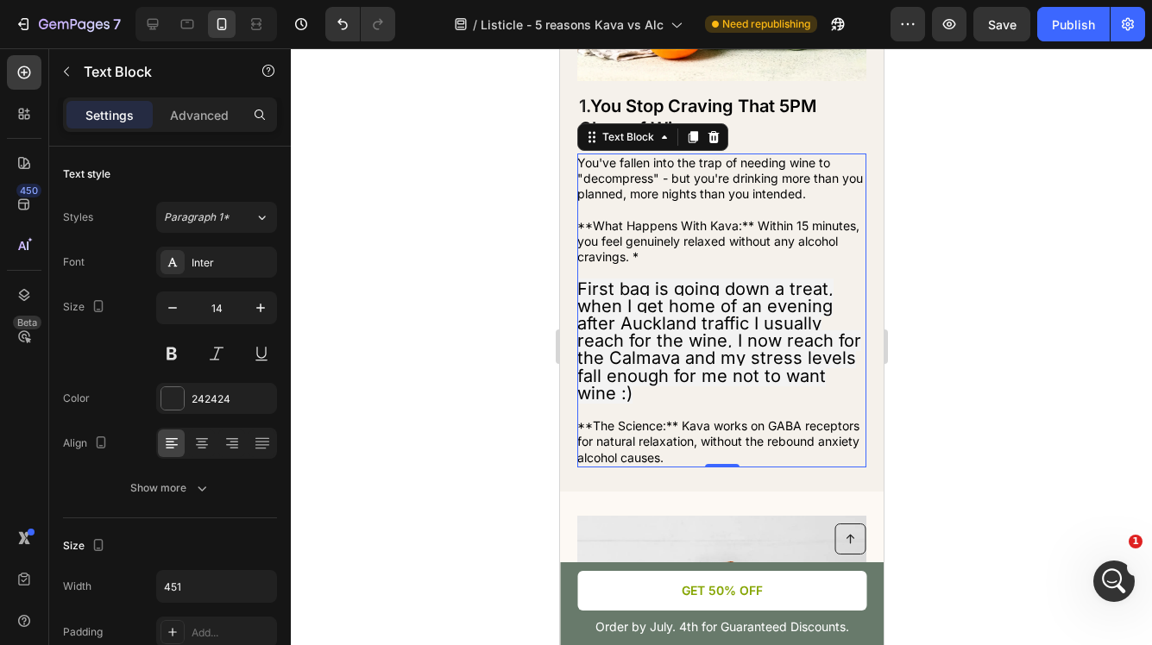
click at [664, 258] on p "You've fallen into the trap of needing wine to "decompress" - but you're drinki…" at bounding box center [719, 310] width 287 height 311
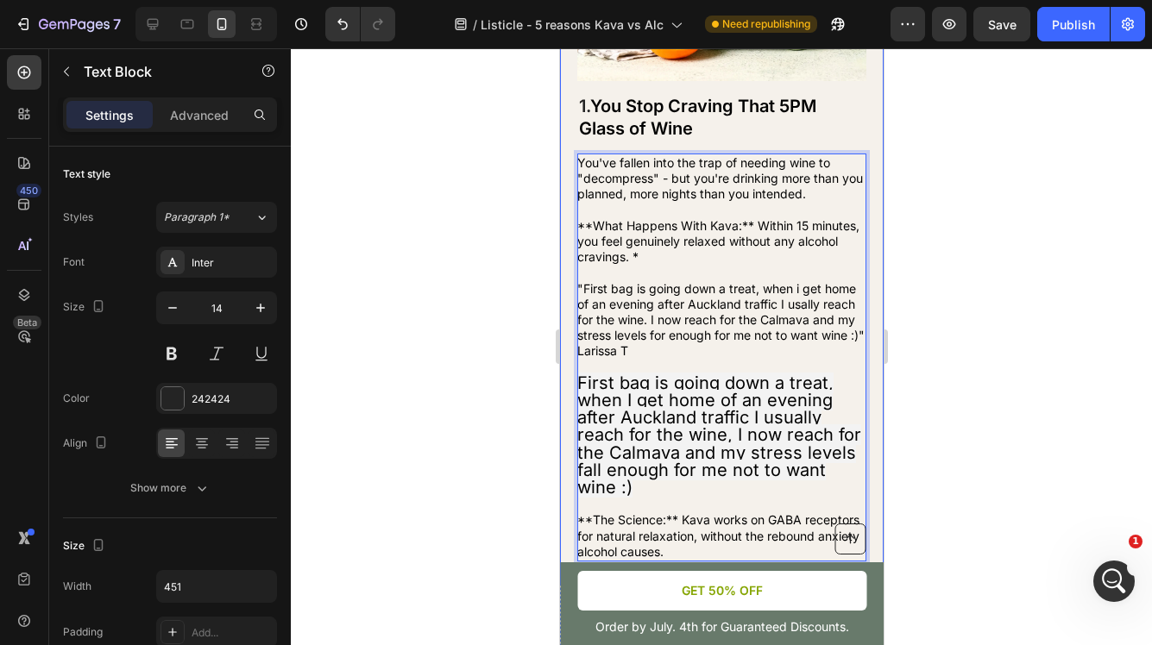
drag, startPoint x: 656, startPoint y: 489, endPoint x: 564, endPoint y: 382, distance: 140.7
click at [564, 382] on div "Image 1. You Stop Craving That 5PM Glass of Wine Heading You've fallen into the…" at bounding box center [721, 207] width 324 height 757
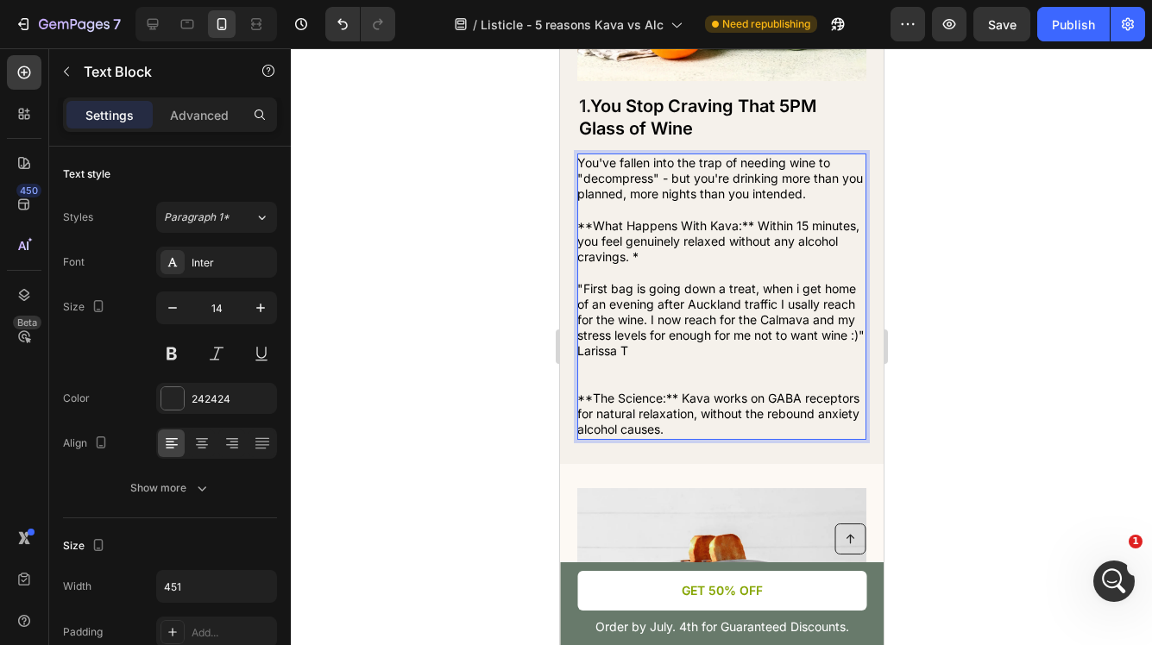
click at [632, 375] on p ""First bag is going down a treat, when i get home of an evening after Auckland …" at bounding box center [719, 359] width 287 height 157
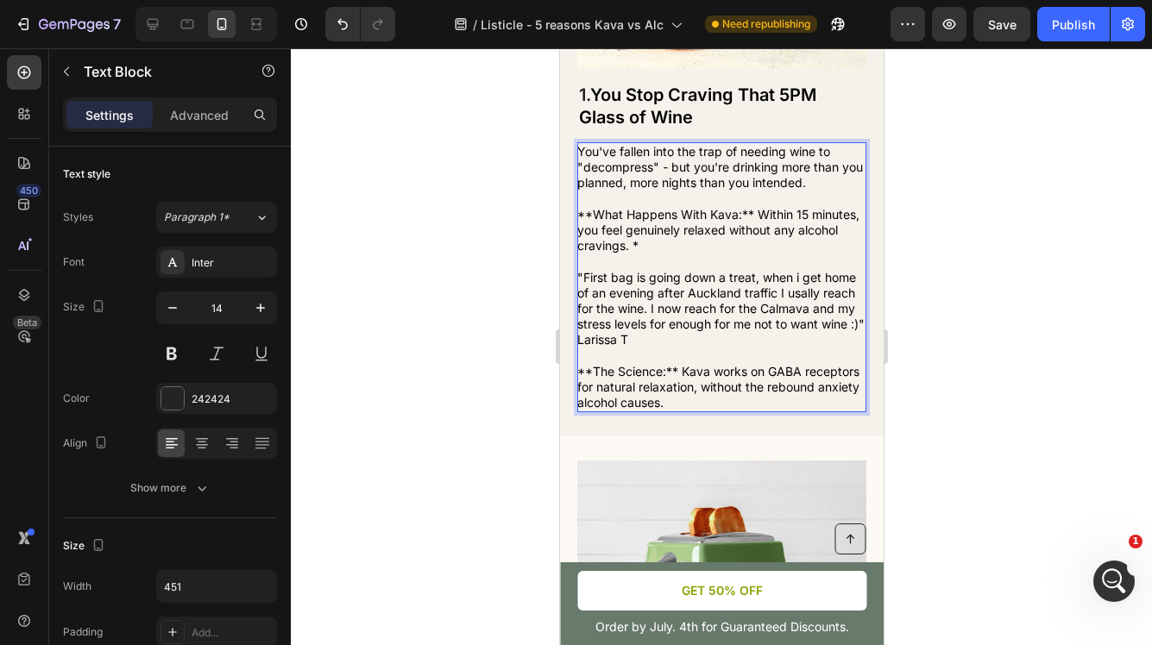
scroll to position [554, 0]
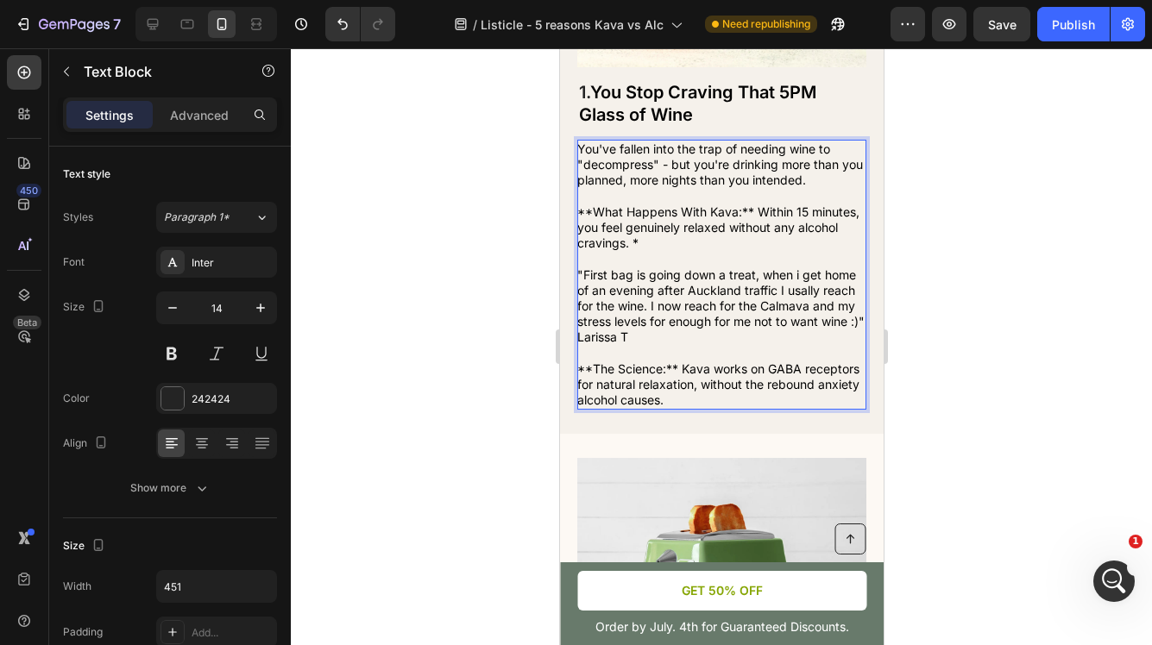
click at [682, 396] on p ""First bag is going down a treat, when i get home of an evening after Auckland …" at bounding box center [719, 337] width 287 height 141
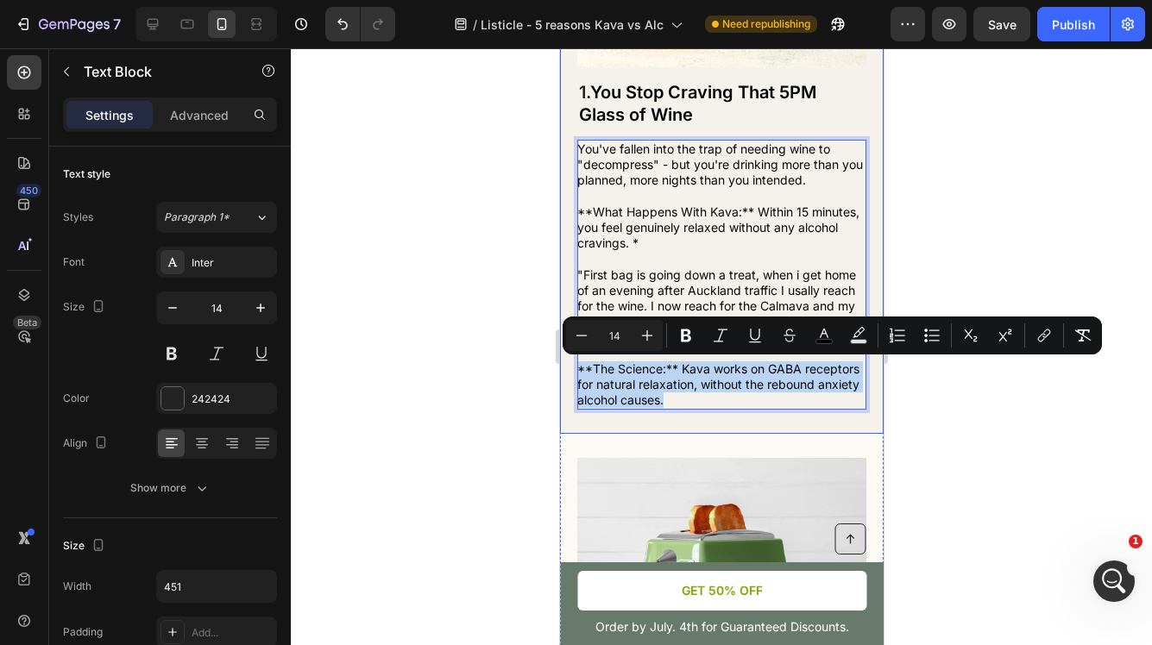
drag, startPoint x: 688, startPoint y: 396, endPoint x: 571, endPoint y: 372, distance: 119.8
click at [571, 372] on div "Image 1. You Stop Craving That 5PM Glass of Wine Heading You've fallen into the…" at bounding box center [721, 124] width 324 height 619
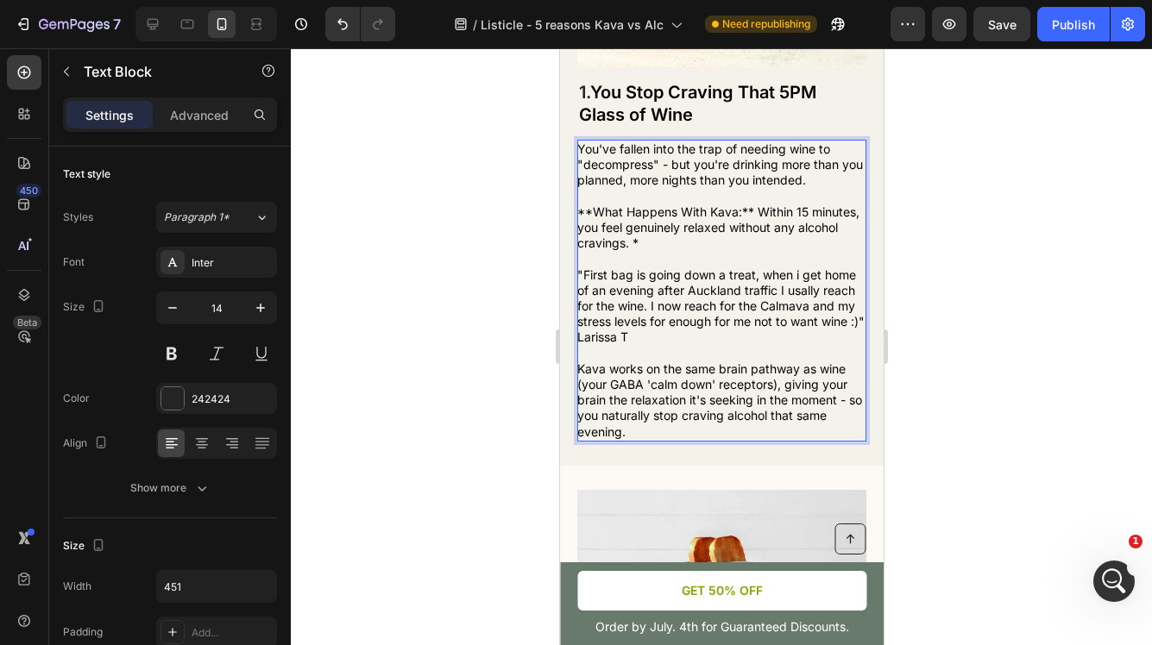
click at [755, 210] on span "**What Happens With Kava:** Within 15 minutes, you feel genuinely relaxed witho…" at bounding box center [717, 227] width 282 height 46
click at [793, 213] on span "**What Happens With Kava: Within 15 minutes, you feel genuinely relaxed without…" at bounding box center [711, 227] width 270 height 46
click at [708, 236] on p "You've fallen into the trap of needing wine to "decompress" - but you're drinki…" at bounding box center [719, 196] width 287 height 110
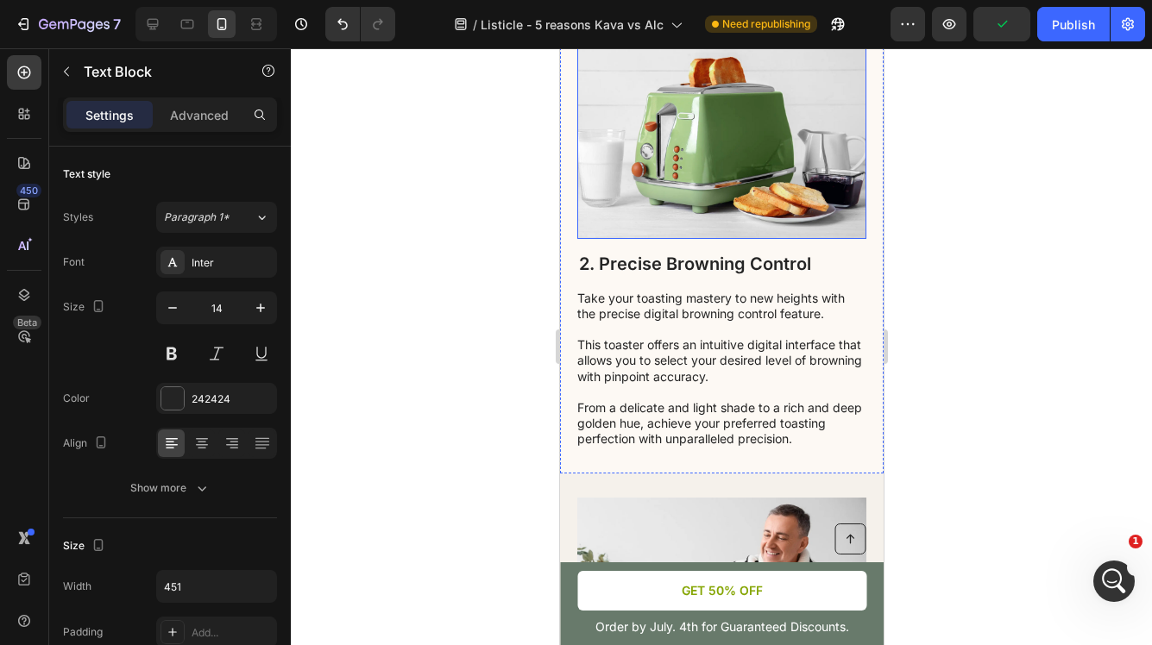
scroll to position [1032, 0]
click at [781, 264] on h2 "2. Precise Browning Control" at bounding box center [720, 265] width 289 height 26
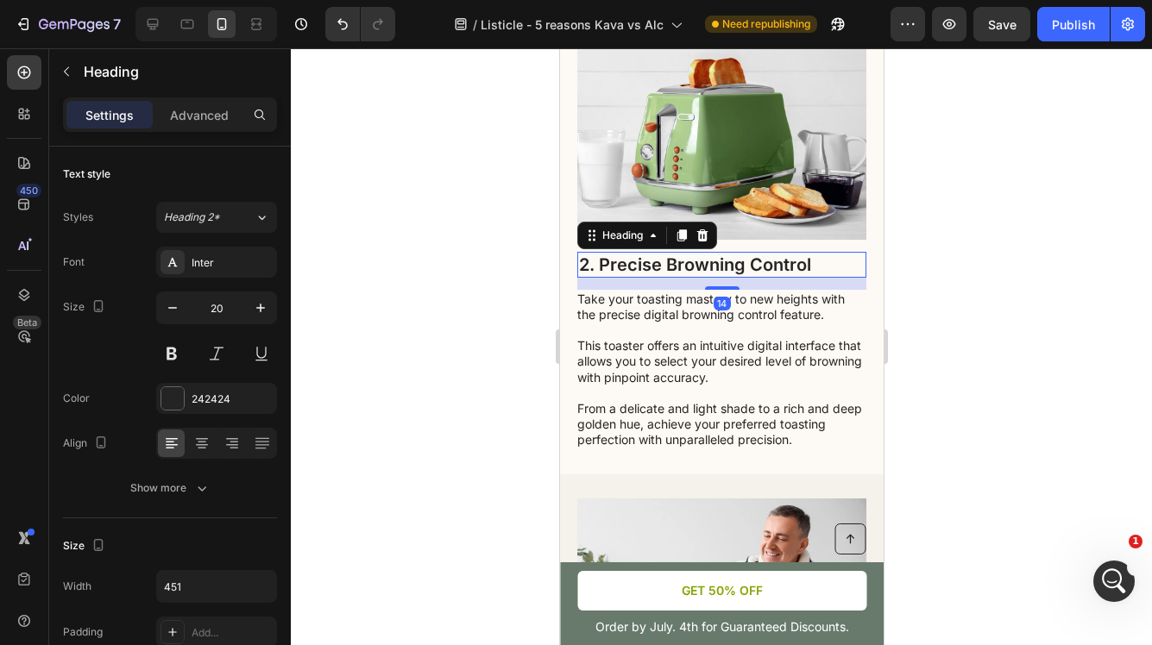
click at [830, 265] on h2 "2. Precise Browning Control" at bounding box center [720, 265] width 289 height 26
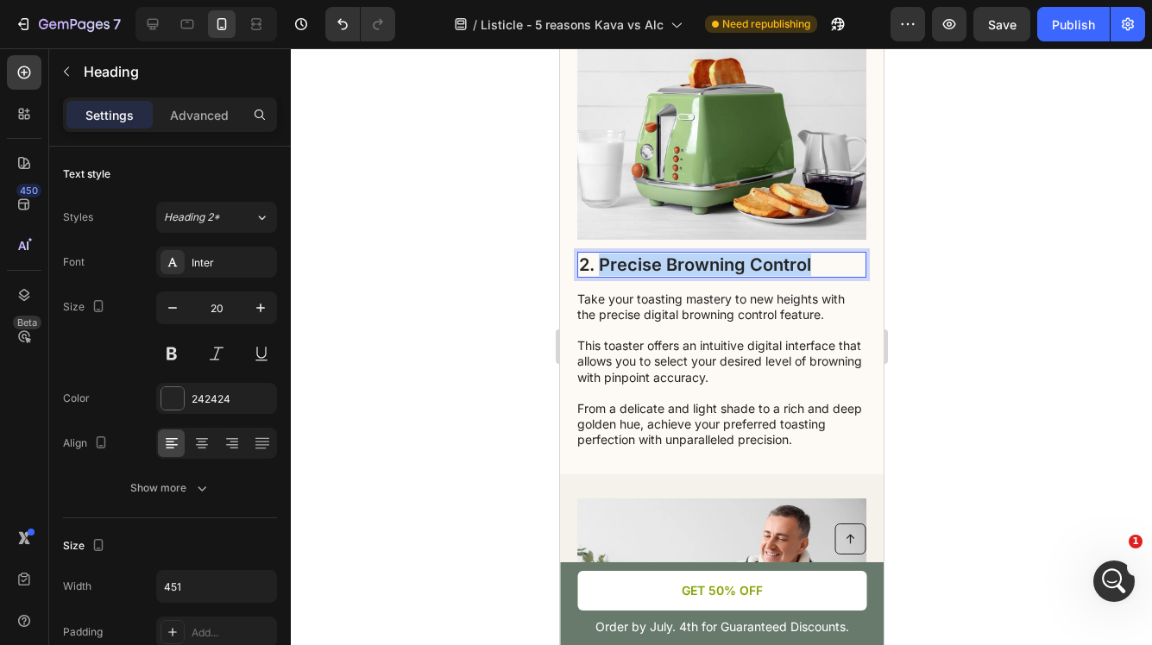
drag, startPoint x: 830, startPoint y: 265, endPoint x: 598, endPoint y: 264, distance: 232.1
click at [598, 264] on p "2. Precise Browning Control" at bounding box center [721, 265] width 286 height 22
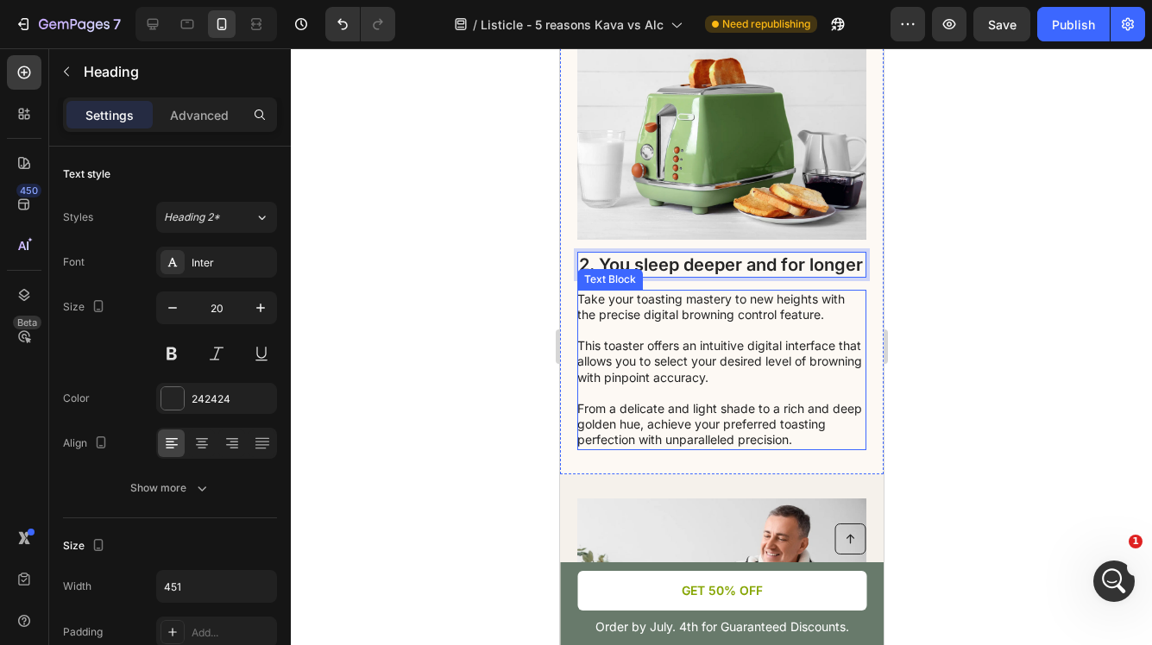
click at [649, 402] on p "Take your toasting mastery to new heights with the precise digital browning con…" at bounding box center [719, 370] width 287 height 157
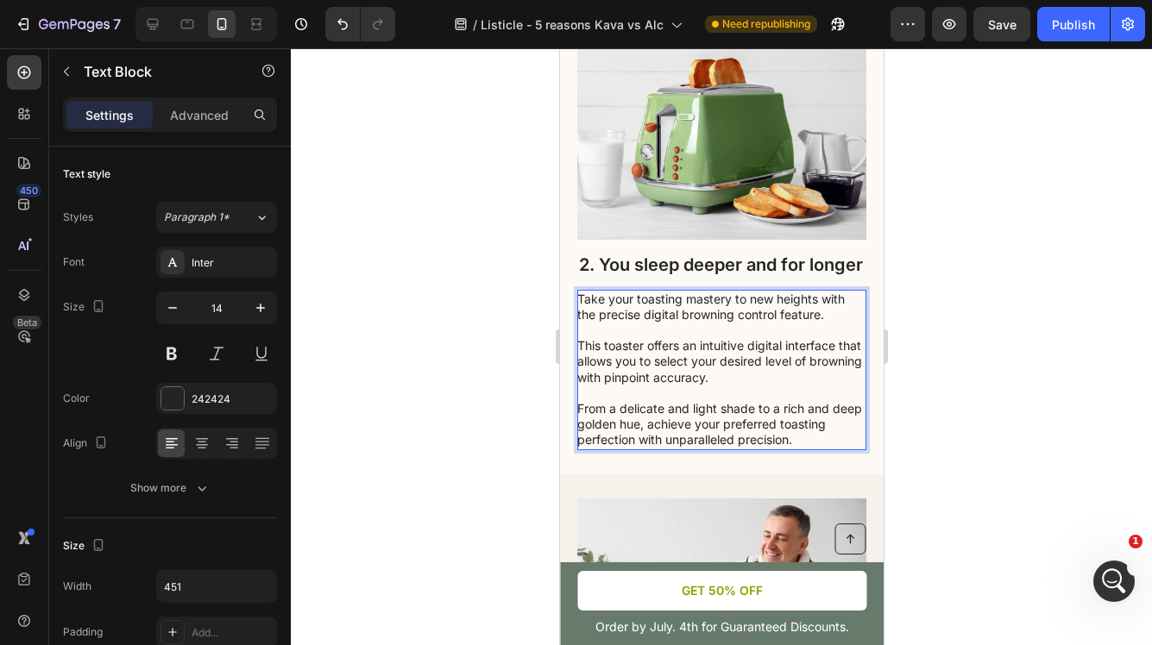
click at [777, 441] on p "Take your toasting mastery to new heights with the precise digital browning con…" at bounding box center [719, 370] width 287 height 157
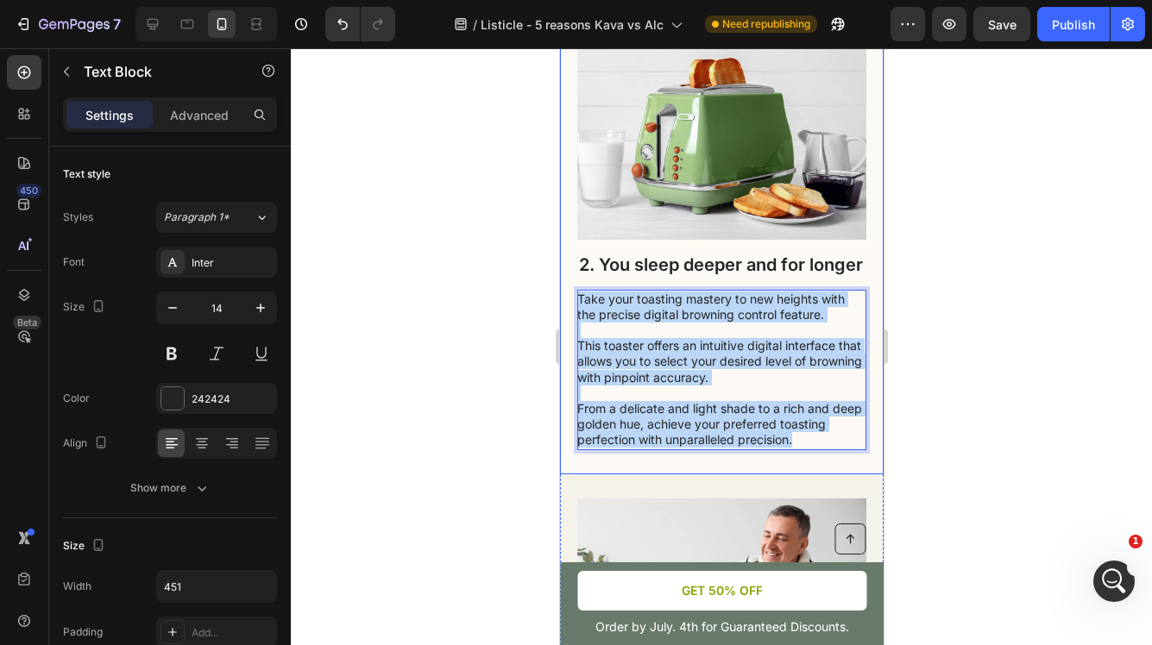
drag, startPoint x: 808, startPoint y: 462, endPoint x: 574, endPoint y: 317, distance: 275.3
click at [574, 317] on div "2. You sleep deeper and for longer Heading Take your toasting mastery to new he…" at bounding box center [721, 231] width 324 height 487
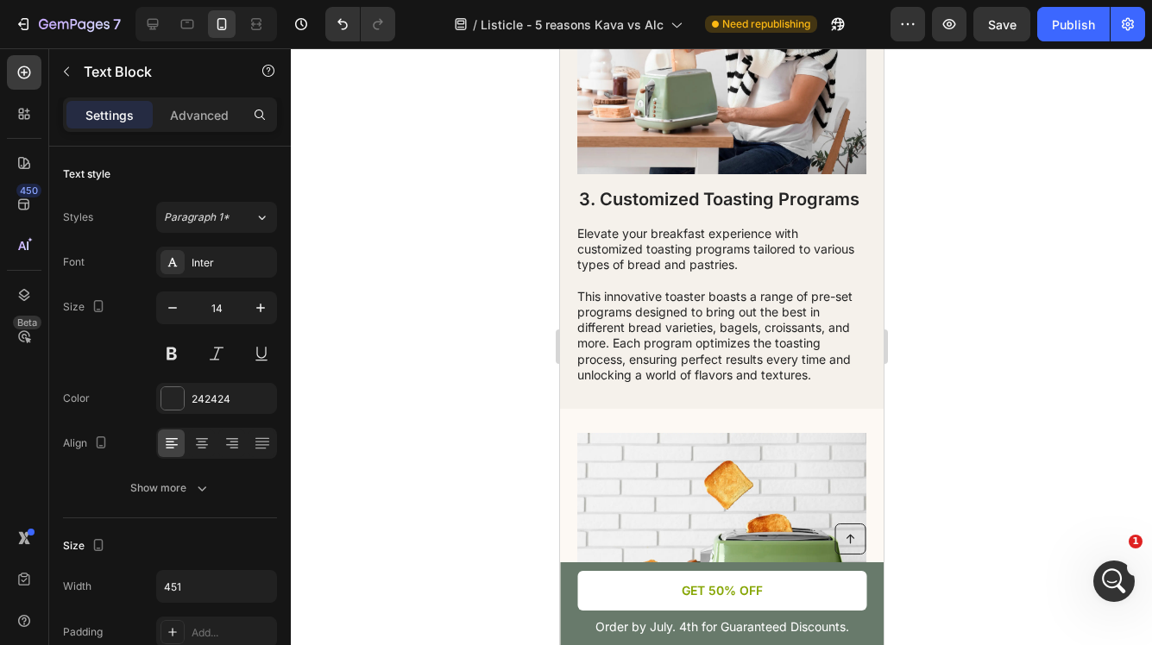
scroll to position [1753, 0]
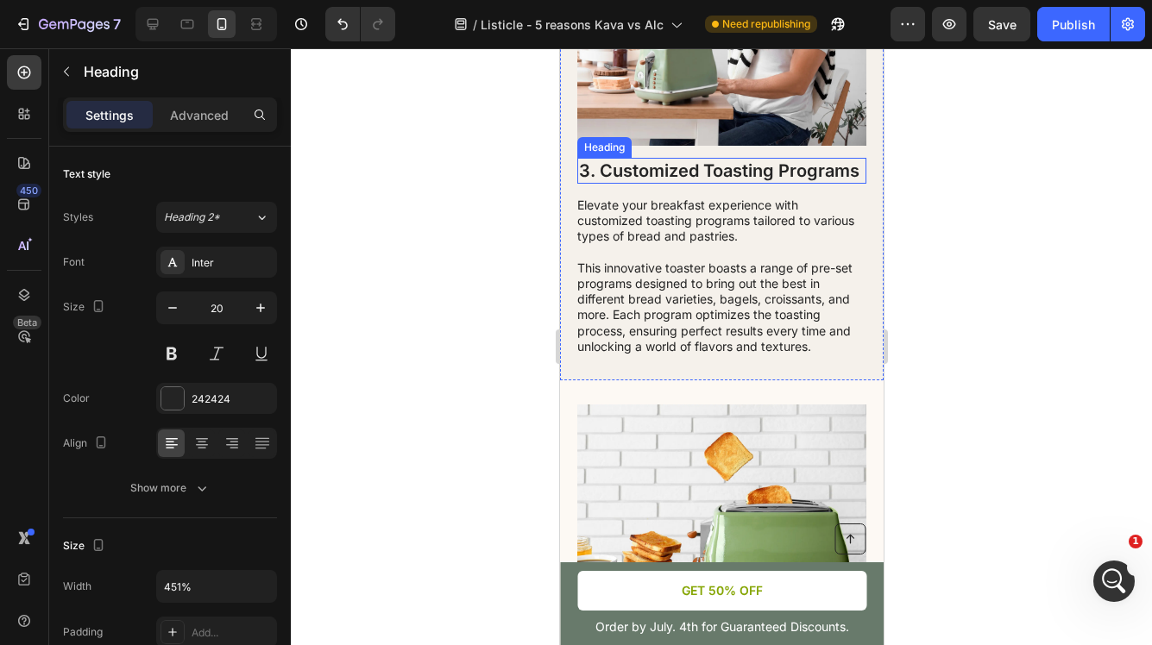
click at [709, 184] on h2 "3. Customized Toasting Programs" at bounding box center [720, 171] width 289 height 26
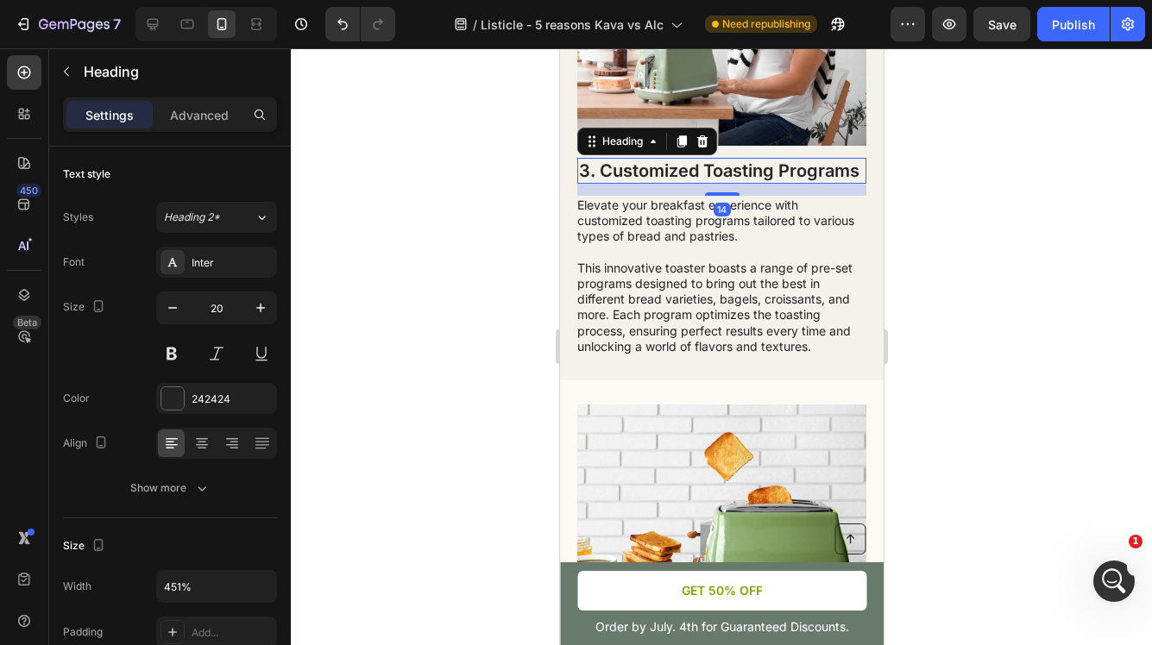
click at [717, 184] on h2 "3. Customized Toasting Programs" at bounding box center [720, 171] width 289 height 26
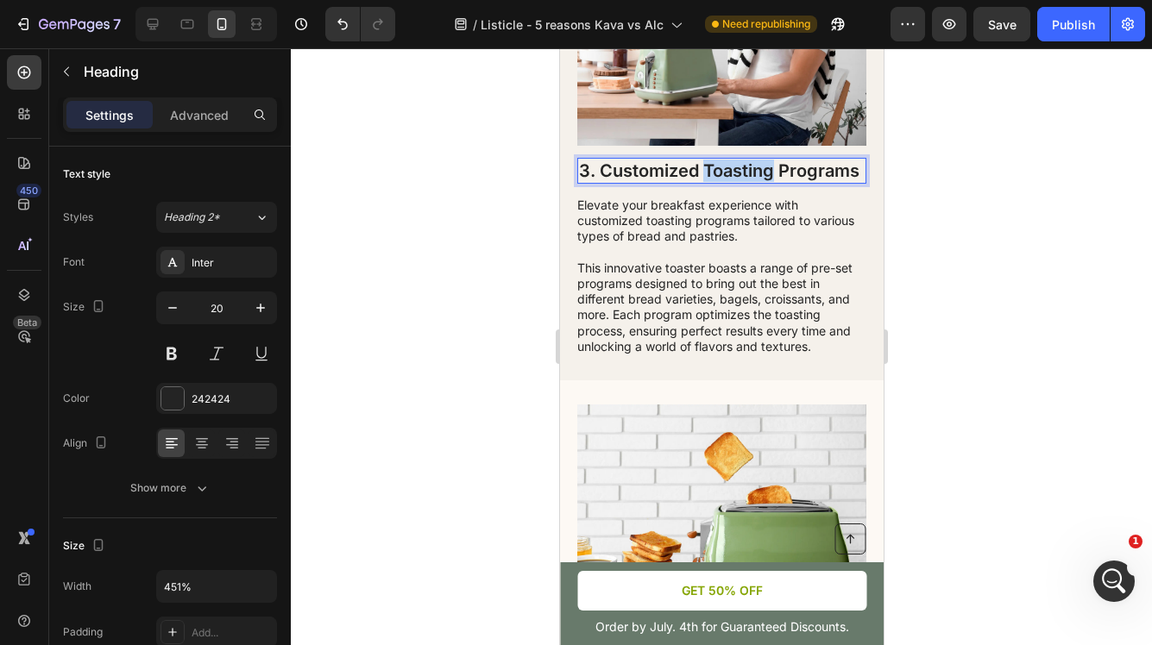
click at [717, 182] on p "3. Customized Toasting Programs" at bounding box center [721, 171] width 286 height 22
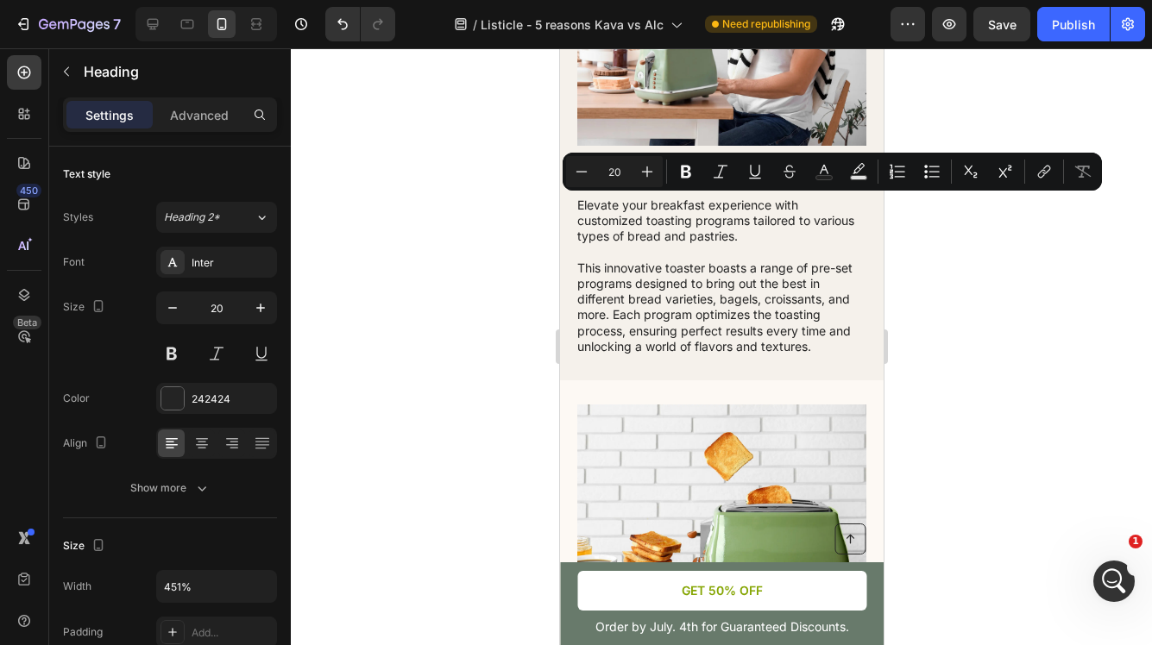
click at [754, 182] on p "3. Customized Toasting Programs" at bounding box center [721, 171] width 286 height 22
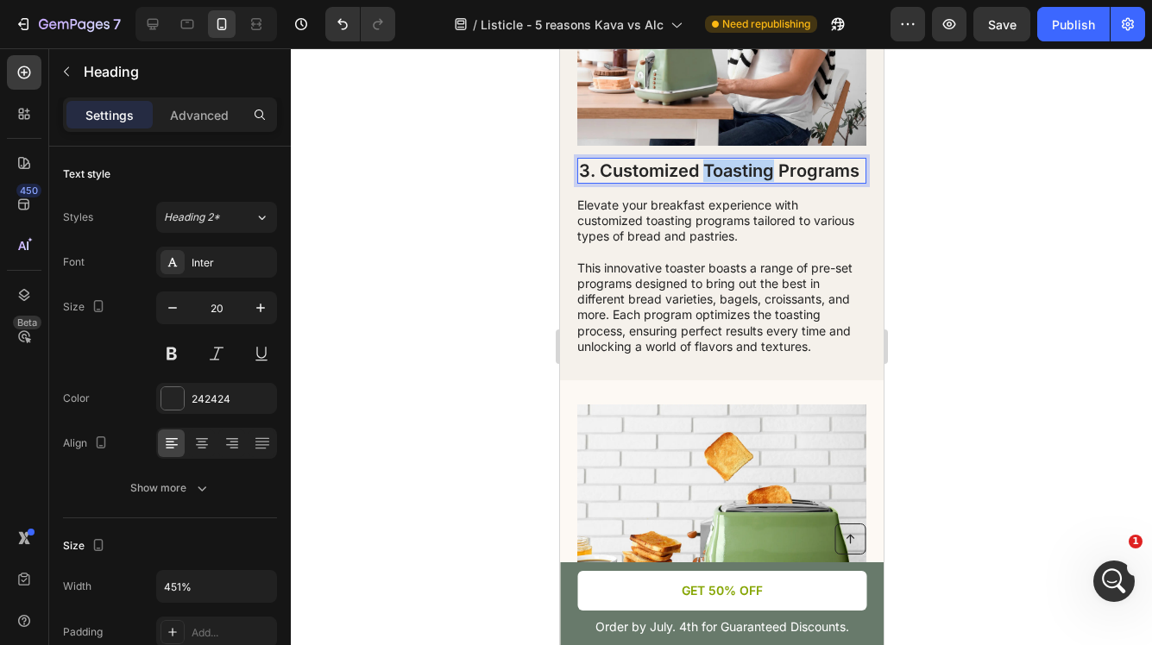
click at [754, 182] on p "3. Customized Toasting Programs" at bounding box center [721, 171] width 286 height 22
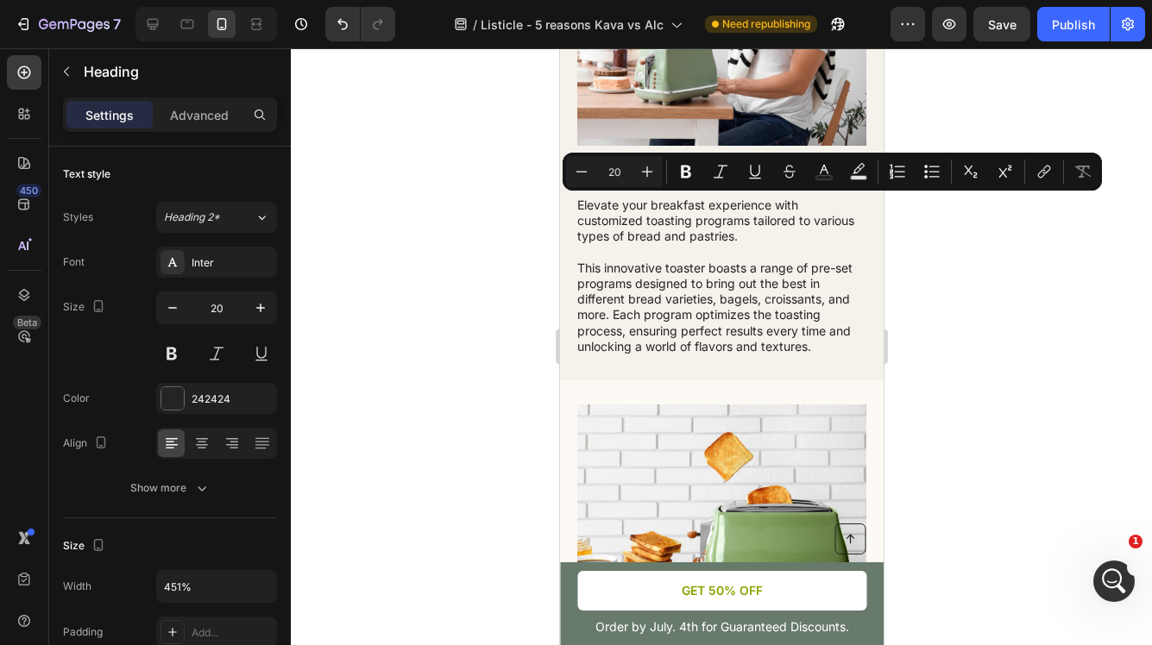
click at [754, 182] on p "3. Customized Toasting Programs" at bounding box center [721, 171] width 286 height 22
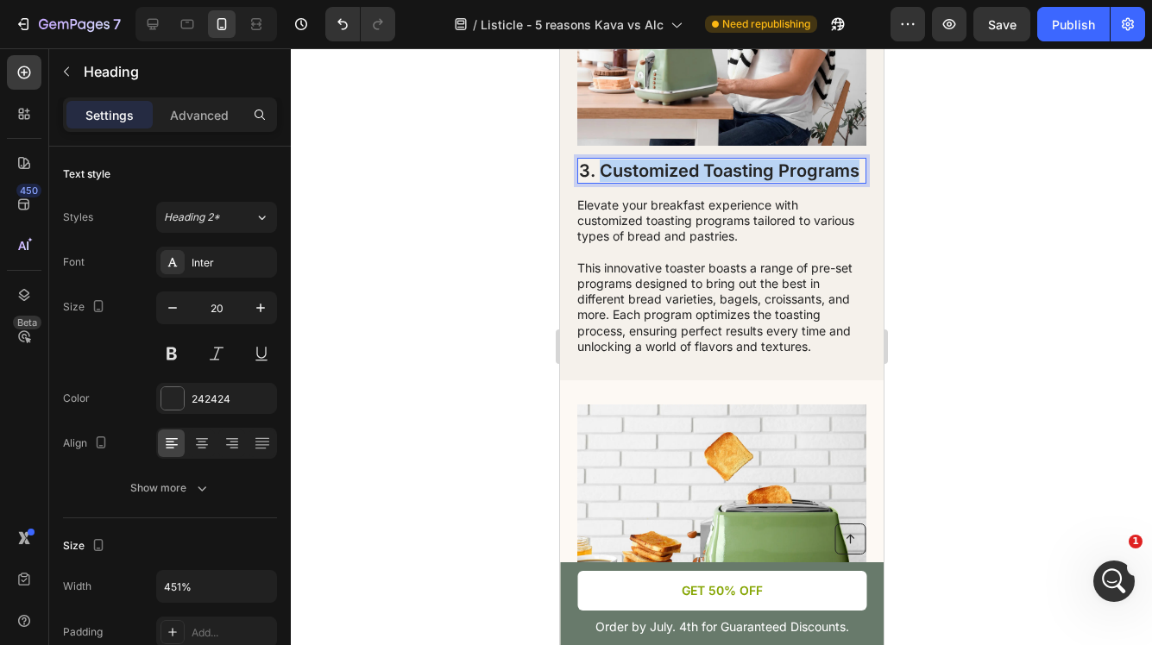
drag, startPoint x: 860, startPoint y: 209, endPoint x: 600, endPoint y: 211, distance: 259.7
click at [600, 182] on p "3. Customized Toasting Programs" at bounding box center [721, 171] width 286 height 22
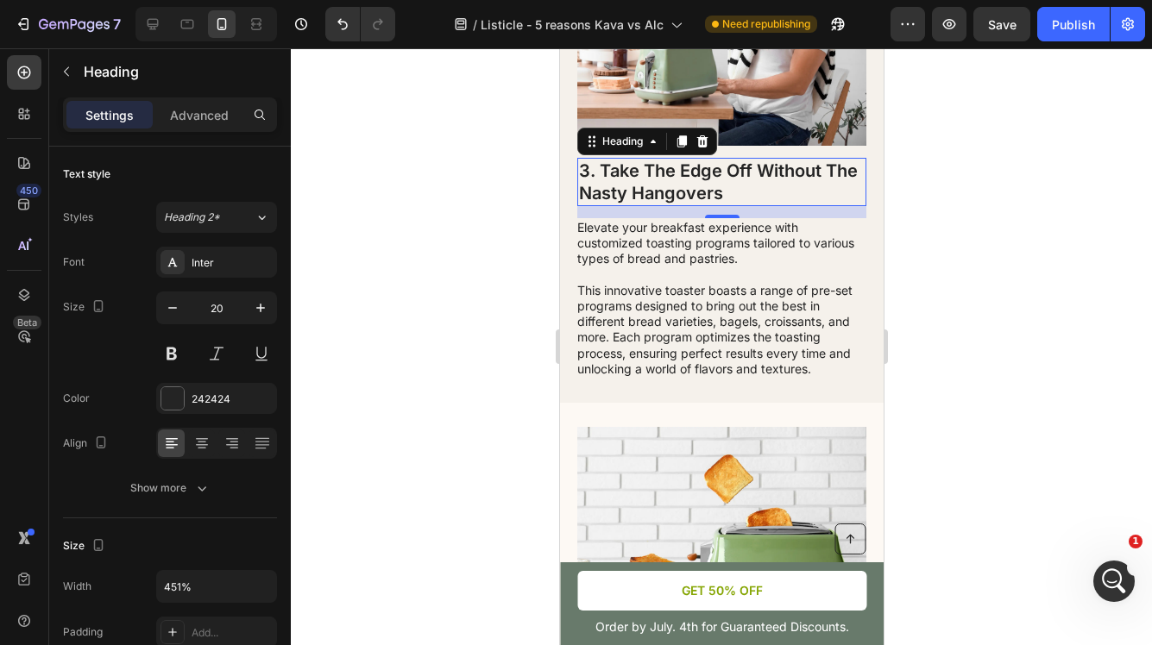
click at [944, 319] on div at bounding box center [721, 346] width 861 height 597
